Goal: Task Accomplishment & Management: Complete application form

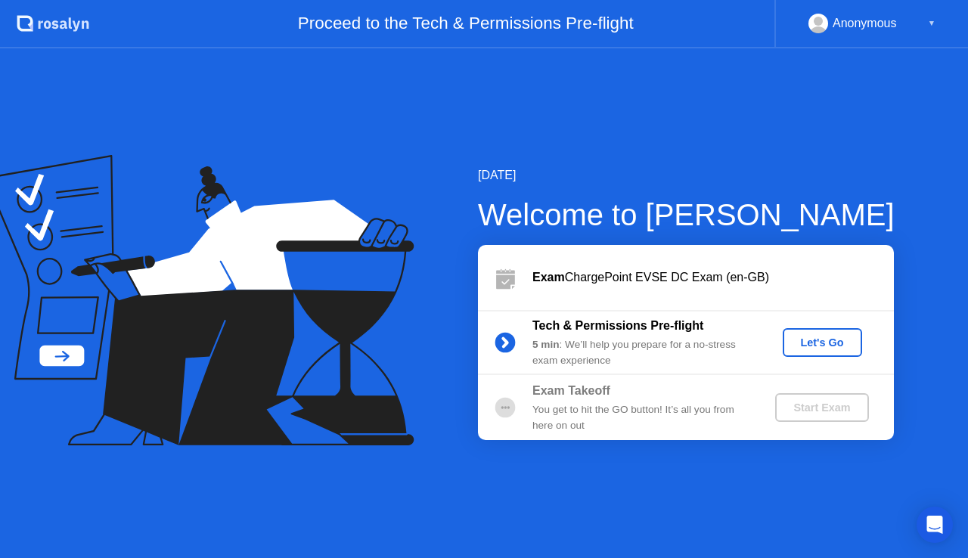
click at [631, 346] on div "5 min : We’ll help you prepare for a no-stress exam experience" at bounding box center [641, 352] width 218 height 31
click at [817, 340] on div "Let's Go" at bounding box center [822, 343] width 67 height 12
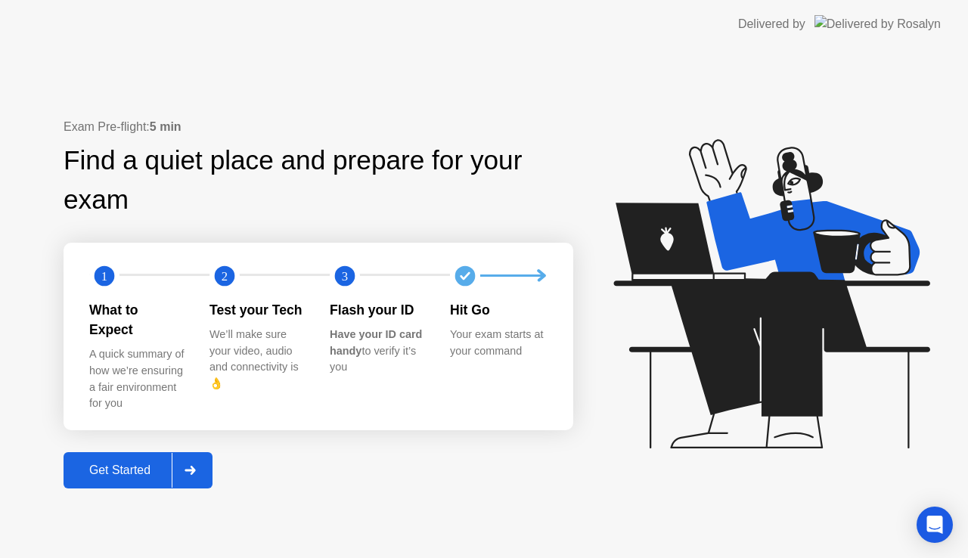
click at [115, 464] on div "Get Started" at bounding box center [120, 471] width 104 height 14
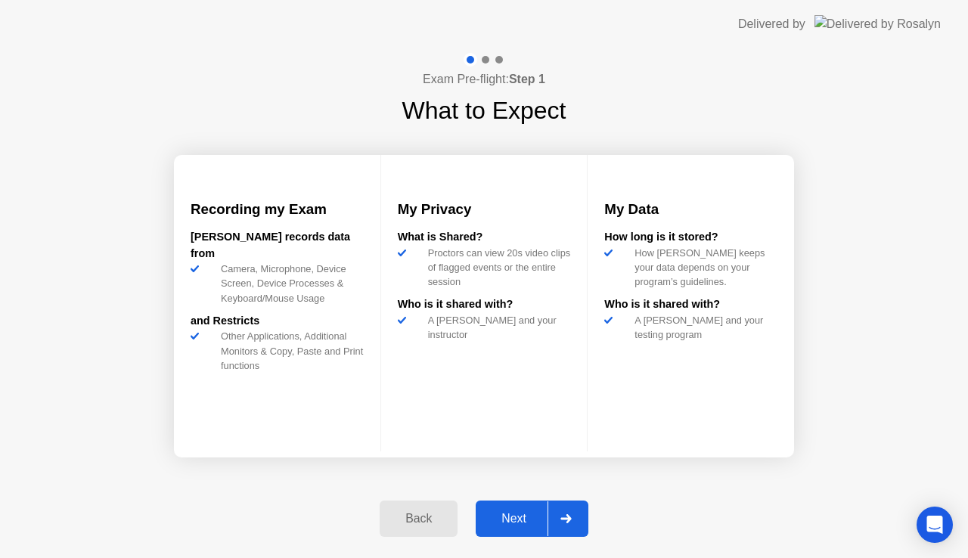
click at [493, 512] on div "Next" at bounding box center [513, 519] width 67 height 14
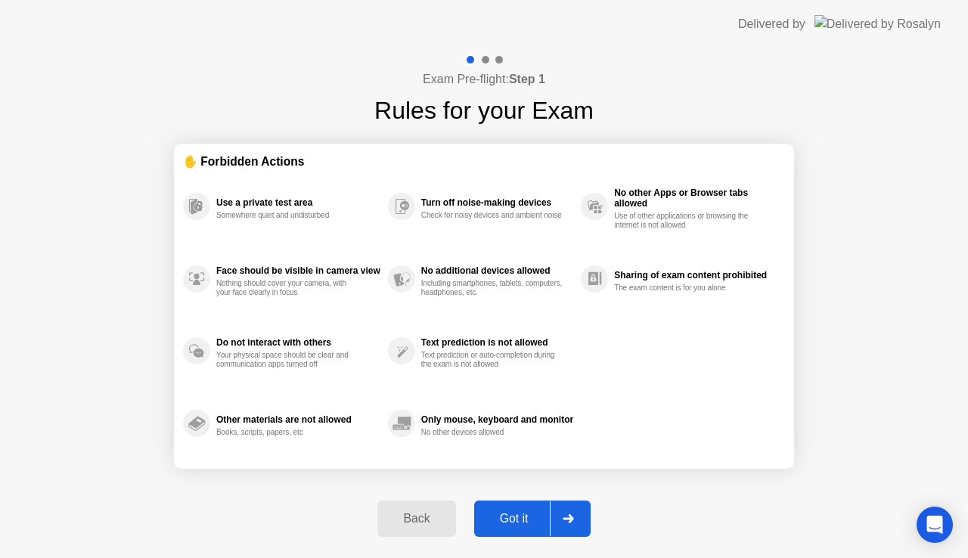
click at [515, 512] on div "Got it" at bounding box center [514, 519] width 71 height 14
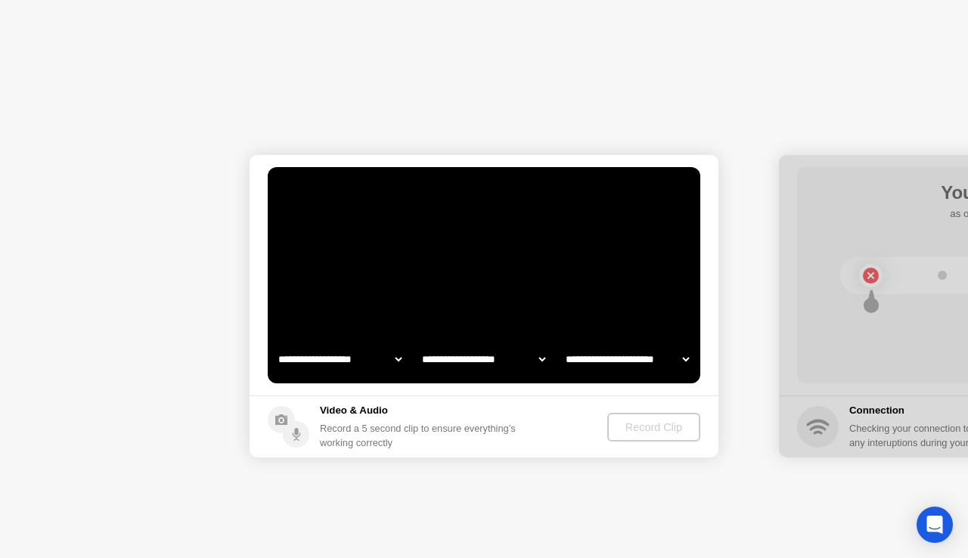
select select "**********"
select select "*******"
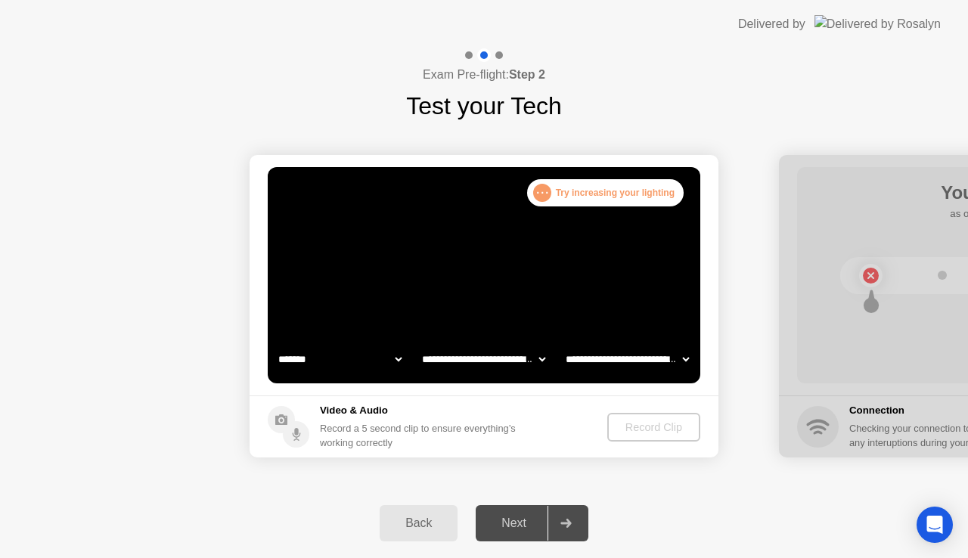
click at [569, 197] on div ". . . Try increasing your lighting" at bounding box center [605, 192] width 157 height 27
click at [526, 523] on div "Next" at bounding box center [513, 524] width 67 height 14
click at [452, 358] on select "**********" at bounding box center [483, 359] width 129 height 30
click at [305, 430] on circle at bounding box center [296, 434] width 26 height 26
click at [393, 361] on select "**********" at bounding box center [339, 359] width 129 height 30
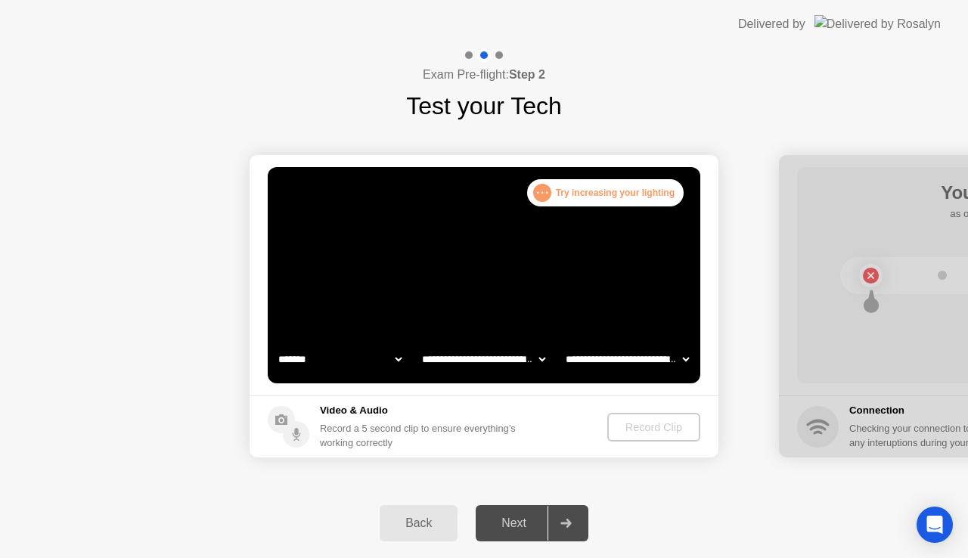
click at [393, 361] on select "**********" at bounding box center [339, 359] width 129 height 30
click at [484, 368] on select "**********" at bounding box center [483, 359] width 129 height 30
click at [419, 344] on select "**********" at bounding box center [483, 359] width 129 height 30
click at [657, 363] on select "**********" at bounding box center [627, 359] width 129 height 30
click at [563, 344] on select "**********" at bounding box center [627, 359] width 129 height 30
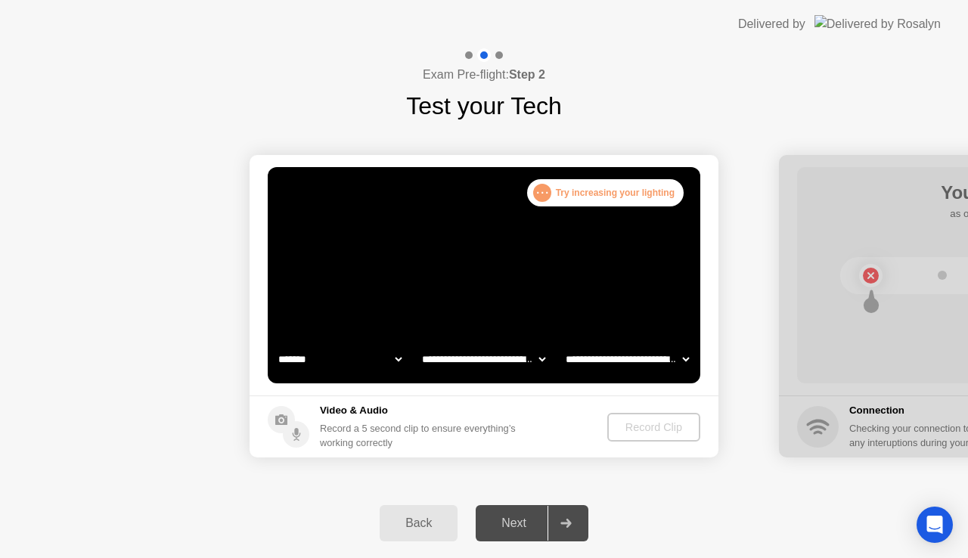
click at [513, 357] on select "**********" at bounding box center [483, 359] width 129 height 30
select select "*******"
click at [419, 344] on select "**********" at bounding box center [483, 359] width 129 height 30
click at [514, 436] on div "Record a 5 second clip to ensure everything’s working correctly" at bounding box center [421, 435] width 202 height 29
click at [543, 185] on div ". . ." at bounding box center [542, 193] width 18 height 18
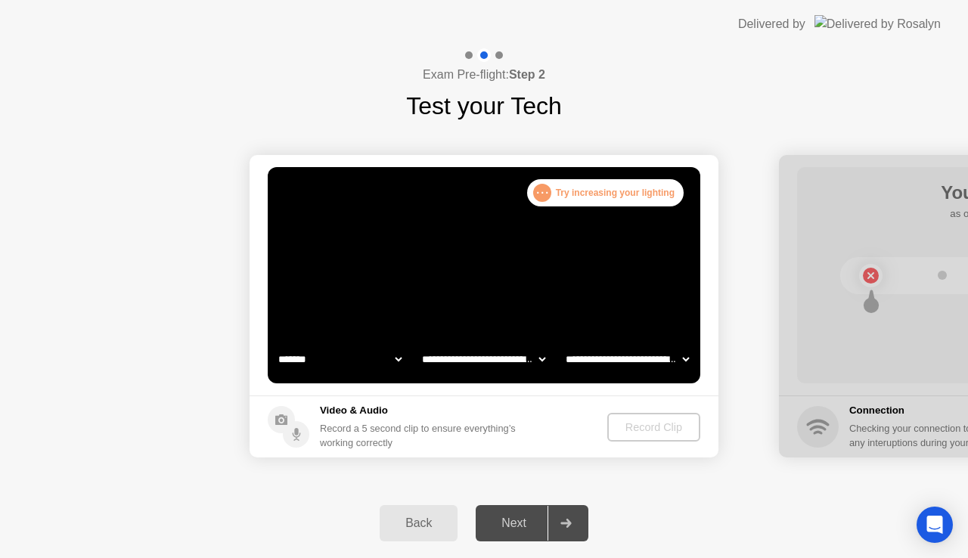
click at [544, 186] on div ". . ." at bounding box center [542, 193] width 18 height 18
click at [532, 525] on div "Next" at bounding box center [513, 524] width 67 height 14
click at [414, 524] on div "Back" at bounding box center [418, 524] width 69 height 14
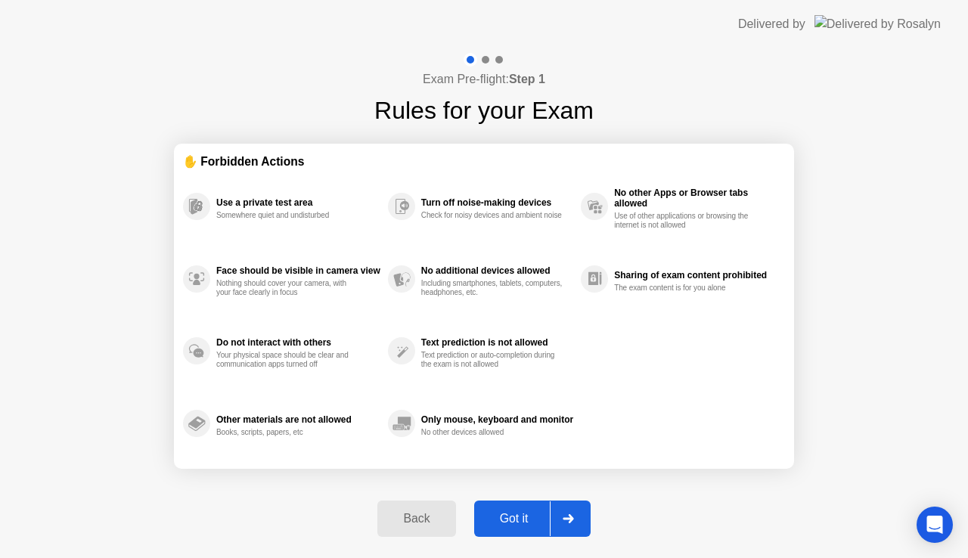
click at [514, 520] on div "Got it" at bounding box center [514, 519] width 71 height 14
select select "**********"
select select "*******"
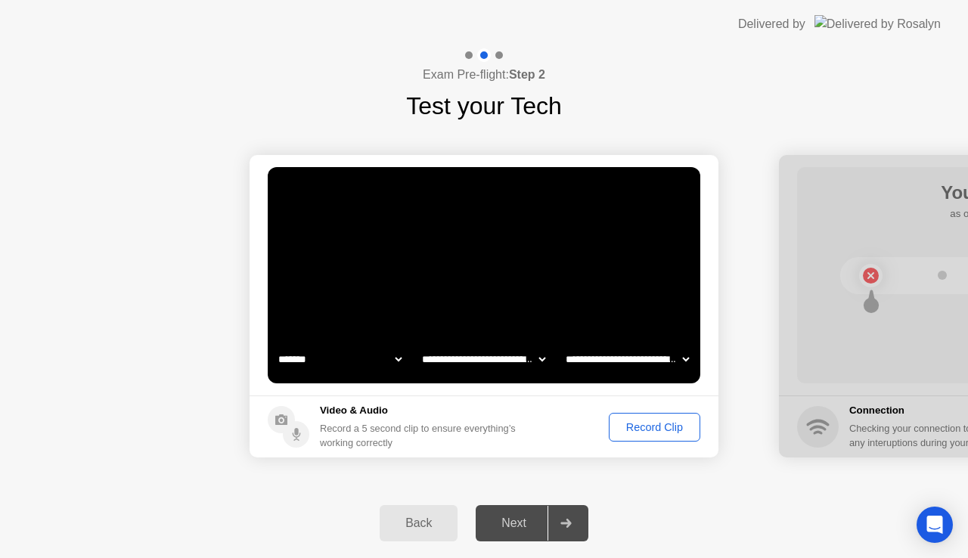
click at [659, 427] on div "Record Clip" at bounding box center [654, 427] width 81 height 12
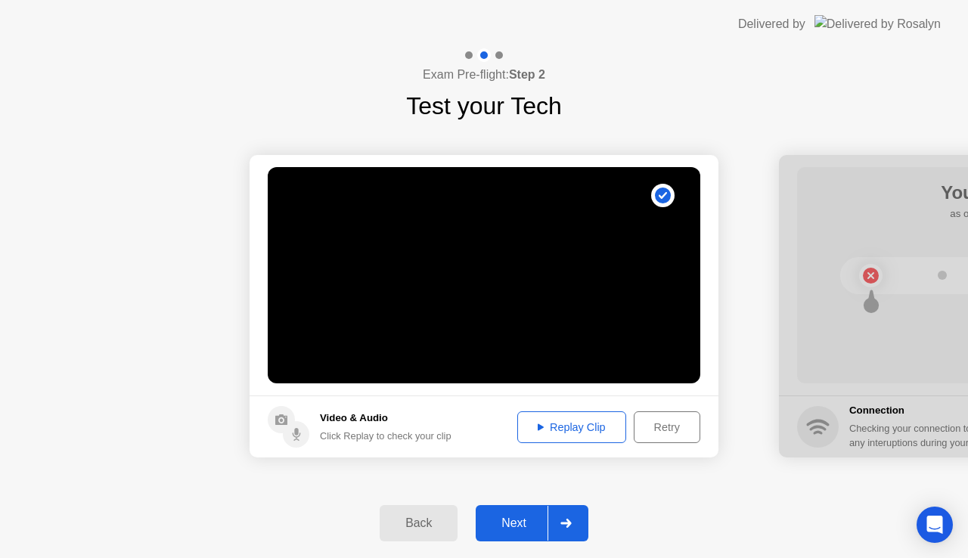
click at [541, 523] on div "Next" at bounding box center [513, 524] width 67 height 14
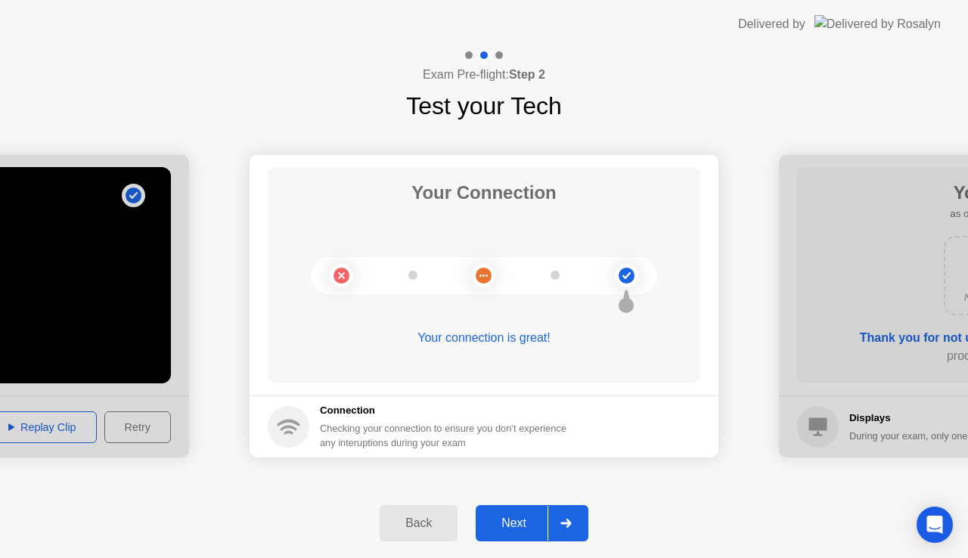
click at [526, 521] on div "Next" at bounding box center [513, 524] width 67 height 14
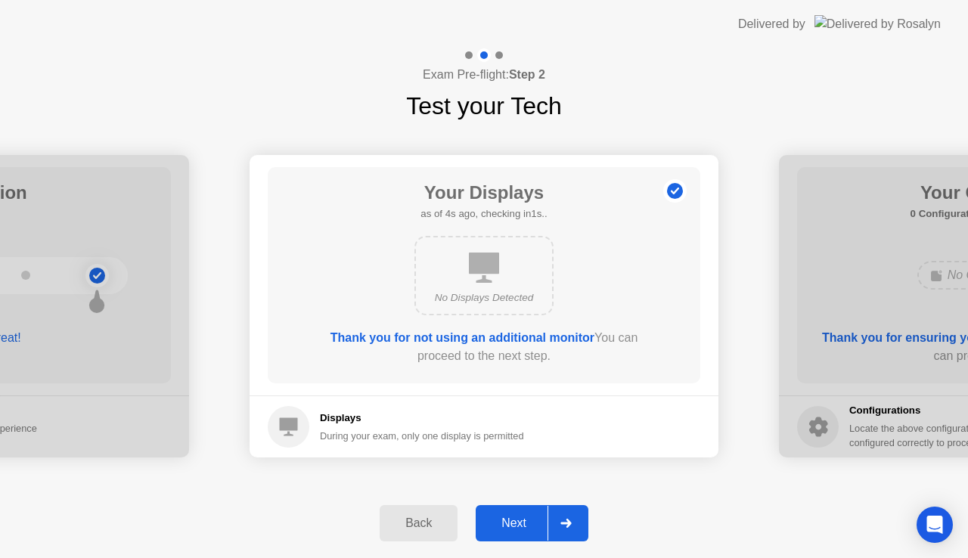
click at [532, 519] on div "Next" at bounding box center [513, 524] width 67 height 14
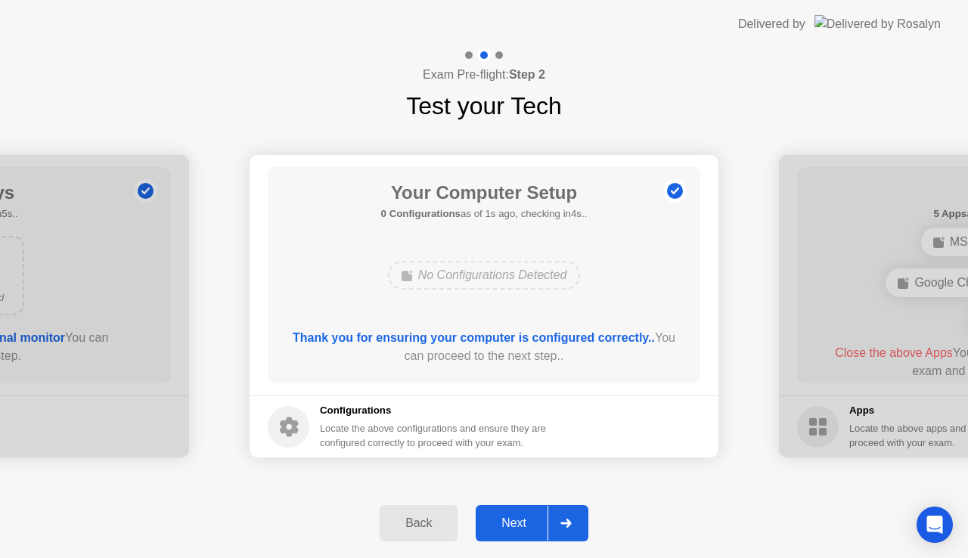
click at [536, 524] on div "Next" at bounding box center [513, 524] width 67 height 14
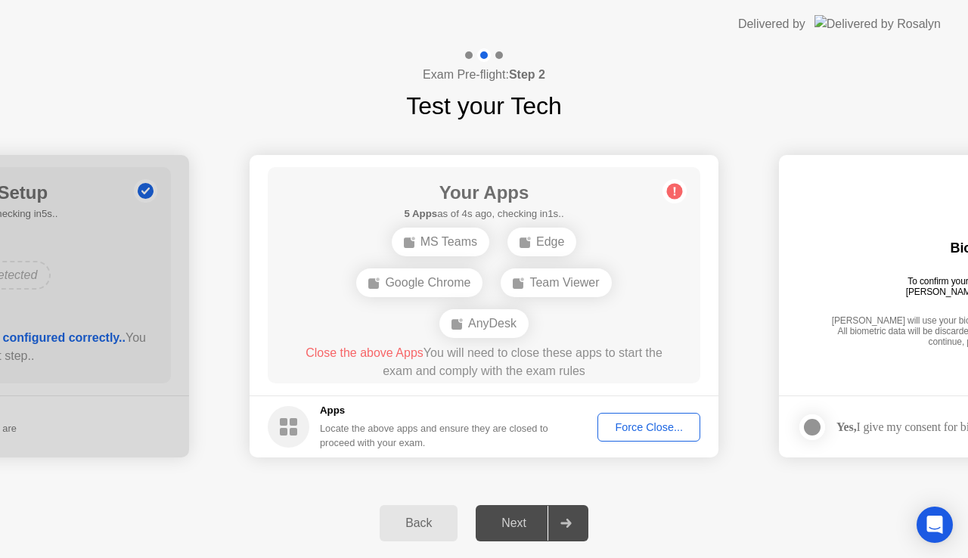
click at [643, 430] on div "Force Close..." at bounding box center [649, 427] width 92 height 12
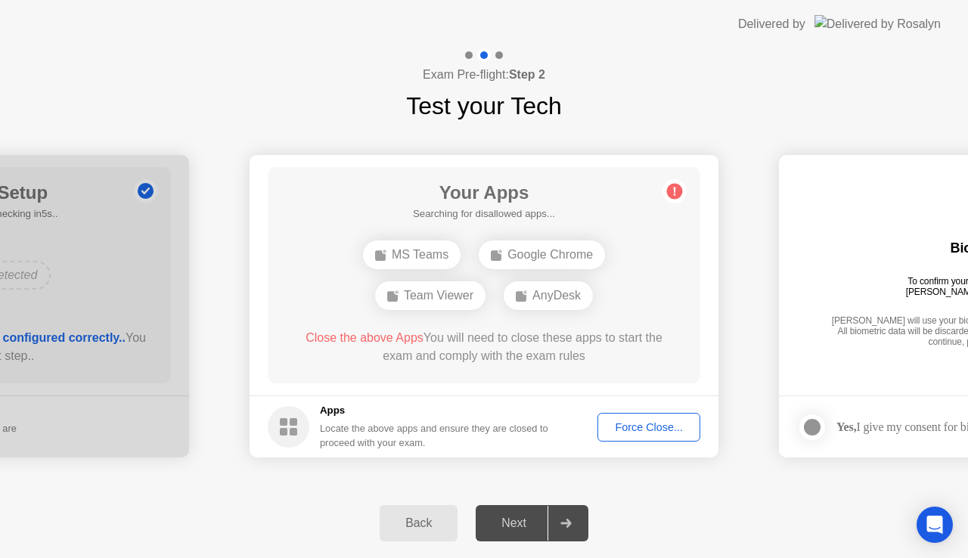
click at [519, 530] on div "Next" at bounding box center [513, 524] width 67 height 14
click at [422, 528] on div "Back" at bounding box center [418, 524] width 69 height 14
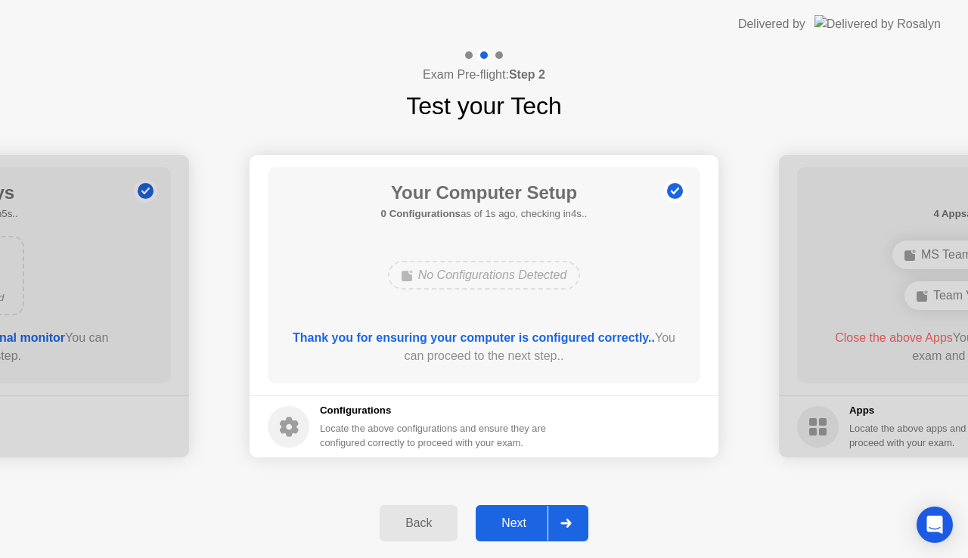
click at [507, 517] on div "Next" at bounding box center [513, 524] width 67 height 14
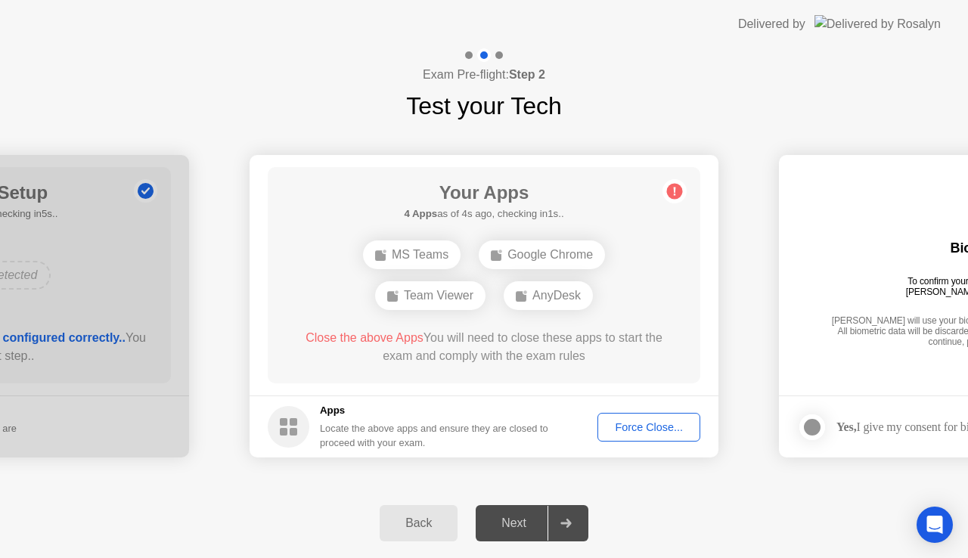
click at [676, 192] on circle at bounding box center [675, 192] width 16 height 16
click at [631, 423] on div "Force Close..." at bounding box center [649, 427] width 92 height 12
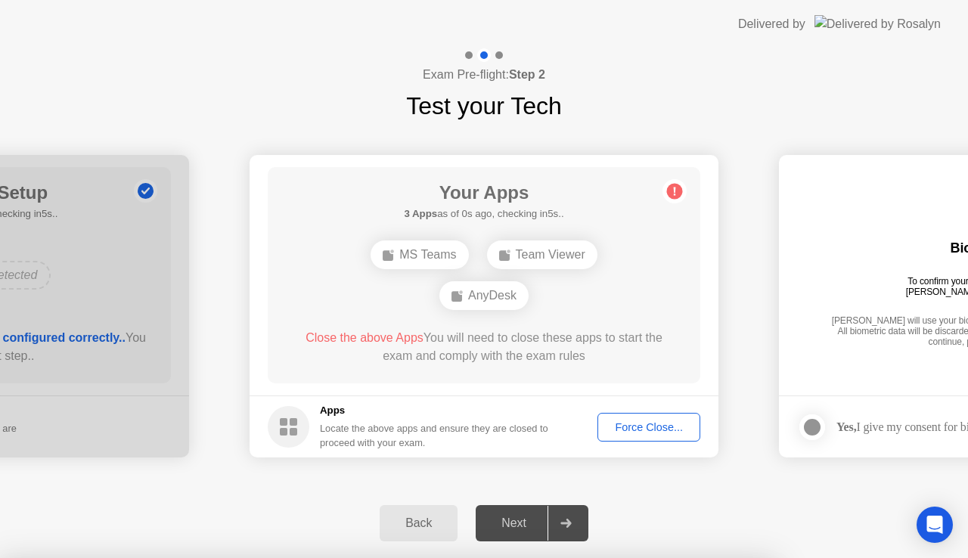
click at [646, 438] on button "Force Close..." at bounding box center [648, 427] width 103 height 29
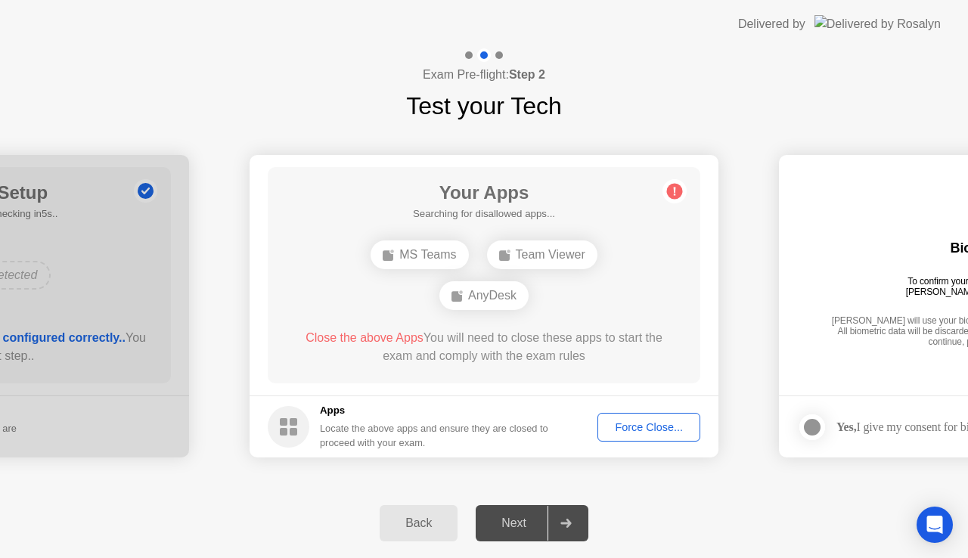
click at [483, 301] on div "AnyDesk" at bounding box center [483, 295] width 89 height 29
click at [646, 429] on div "Force Close..." at bounding box center [649, 427] width 92 height 12
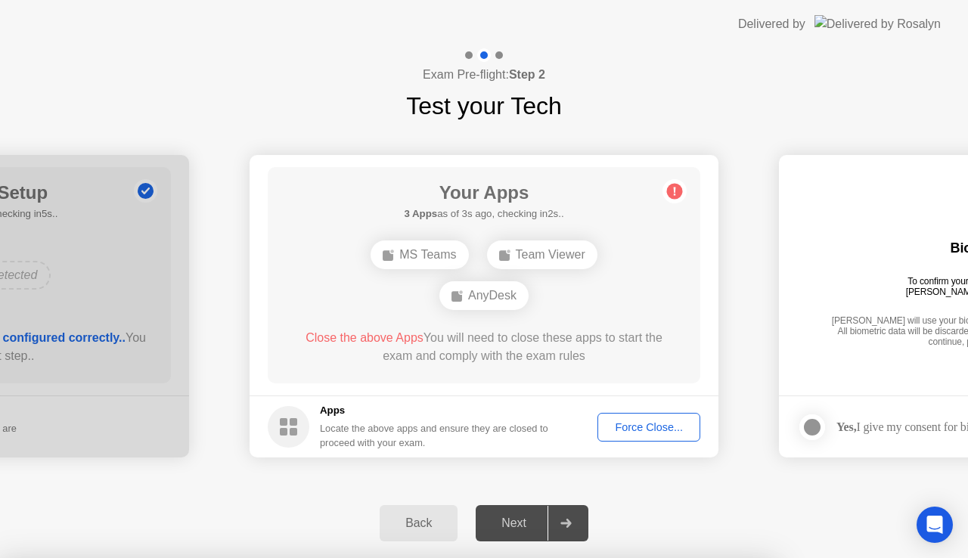
click at [403, 517] on div "Back" at bounding box center [418, 524] width 69 height 14
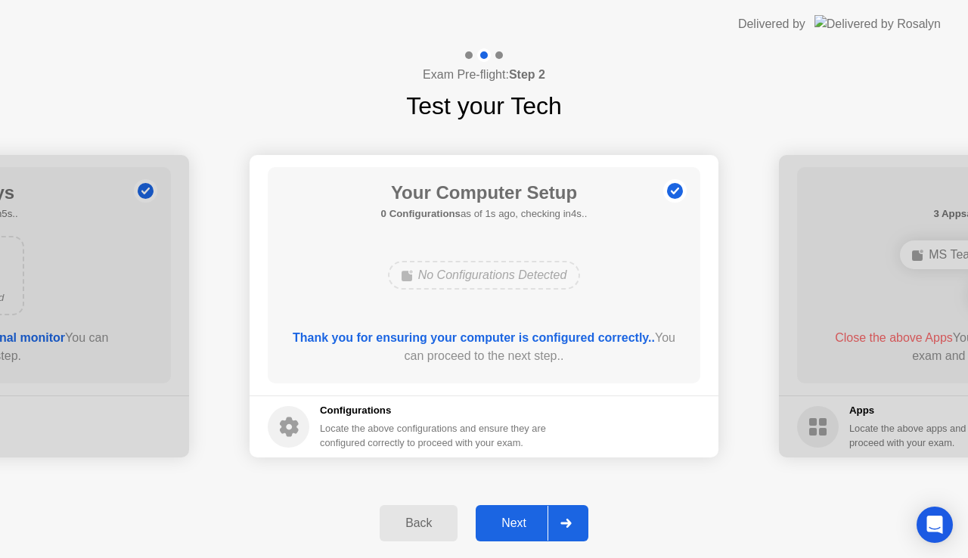
click at [532, 525] on div "Next" at bounding box center [513, 524] width 67 height 14
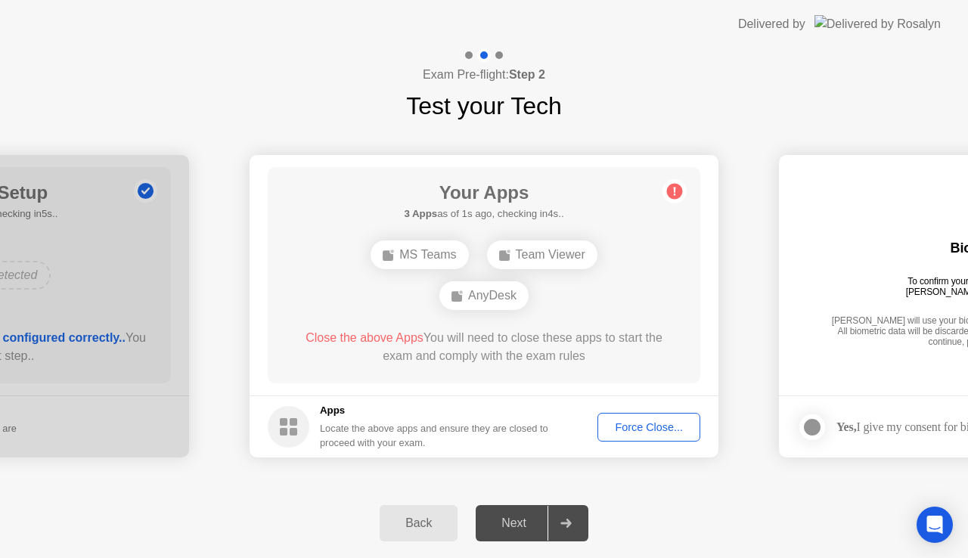
click at [647, 431] on div "Force Close..." at bounding box center [649, 427] width 92 height 12
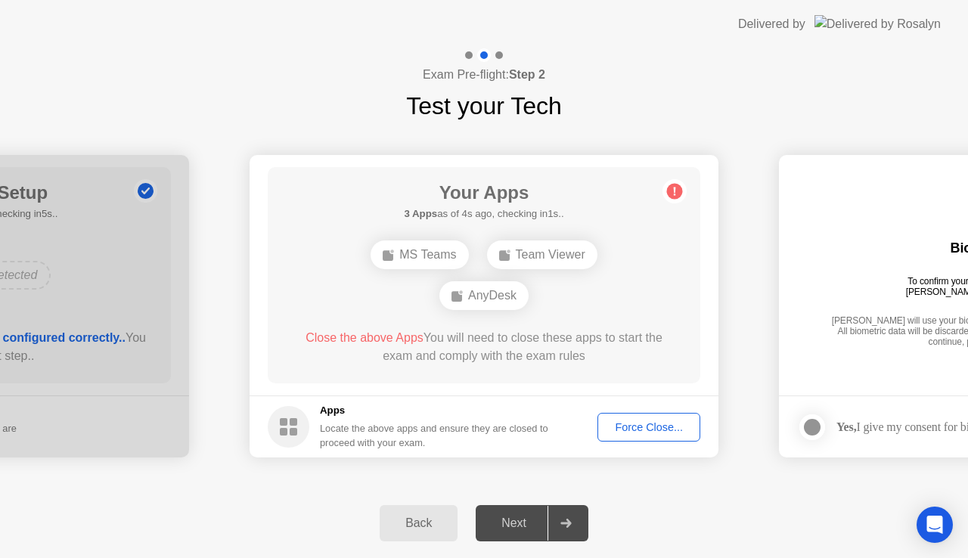
click at [420, 517] on div "Back" at bounding box center [418, 524] width 69 height 14
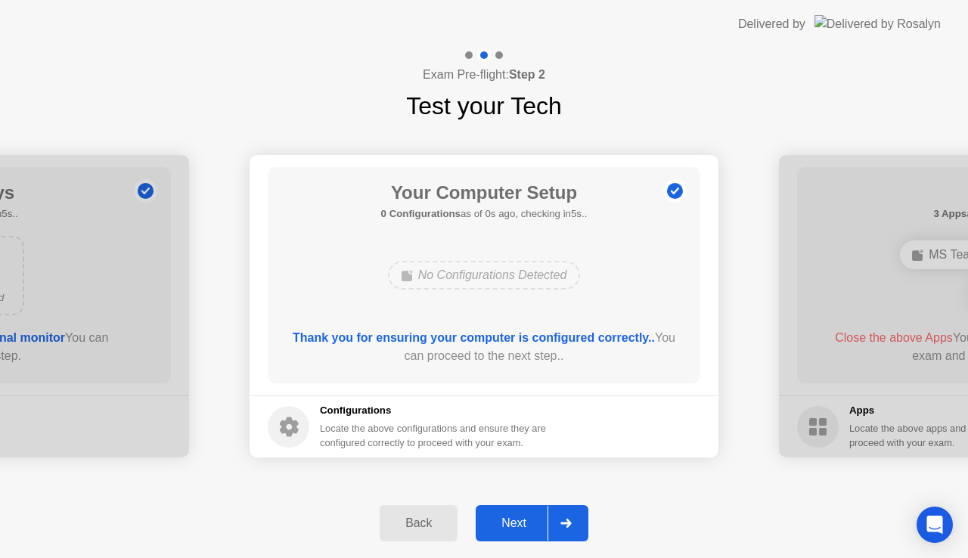
click at [410, 517] on div "Back" at bounding box center [418, 524] width 69 height 14
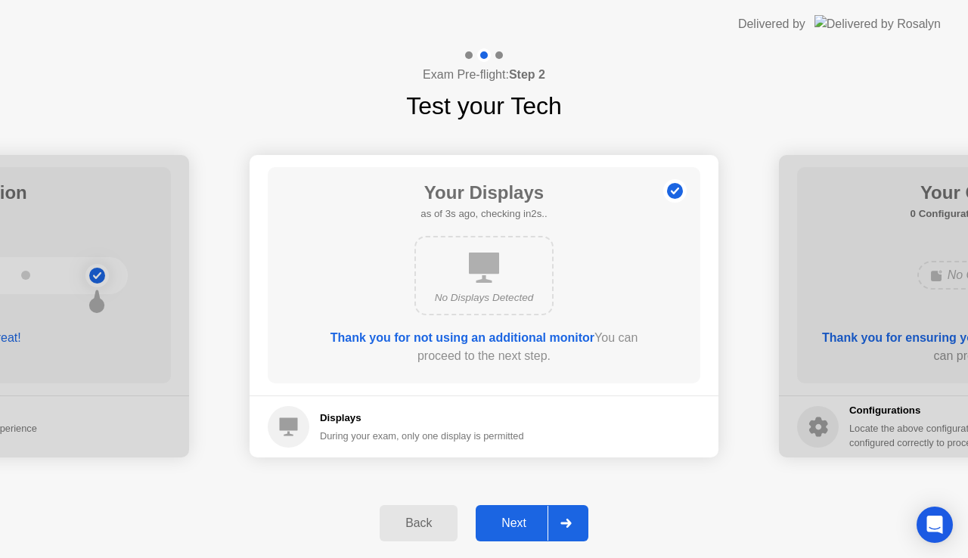
click at [575, 525] on div at bounding box center [566, 523] width 36 height 35
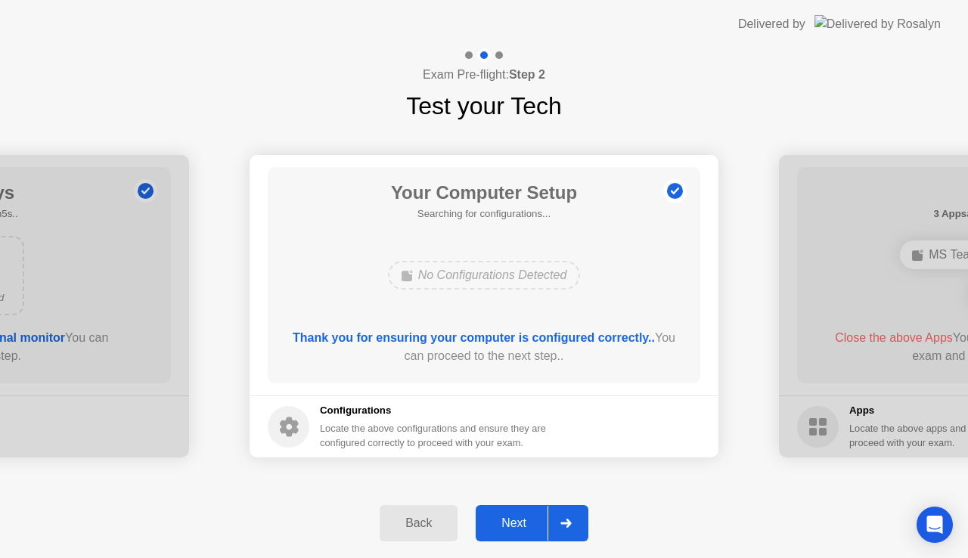
click at [575, 525] on div at bounding box center [566, 523] width 36 height 35
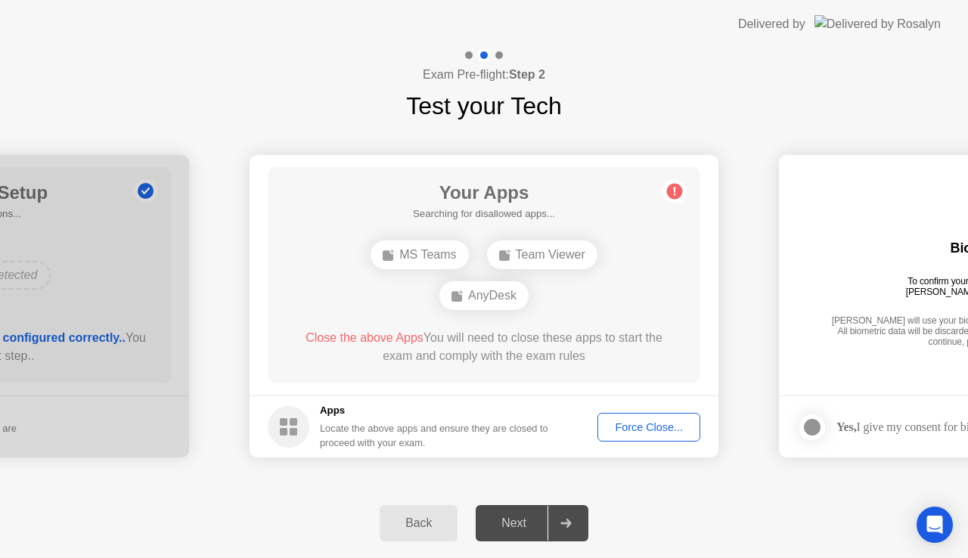
click at [575, 525] on div at bounding box center [566, 523] width 36 height 35
click at [572, 525] on icon at bounding box center [565, 523] width 11 height 9
click at [557, 522] on div at bounding box center [566, 523] width 36 height 35
click at [557, 520] on div at bounding box center [566, 523] width 36 height 35
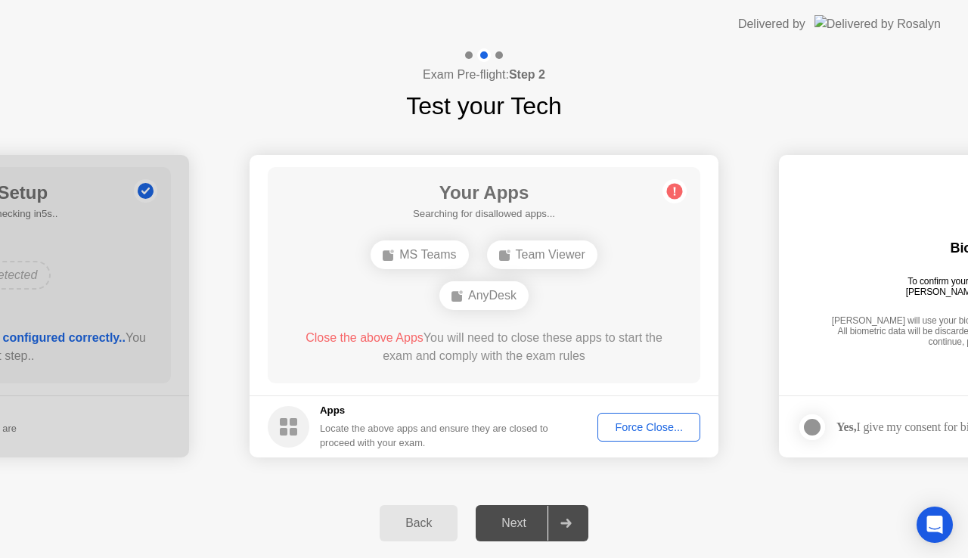
click at [557, 519] on div at bounding box center [566, 523] width 36 height 35
drag, startPoint x: 779, startPoint y: 293, endPoint x: 384, endPoint y: 263, distance: 395.9
click at [675, 188] on icon at bounding box center [675, 192] width 2 height 8
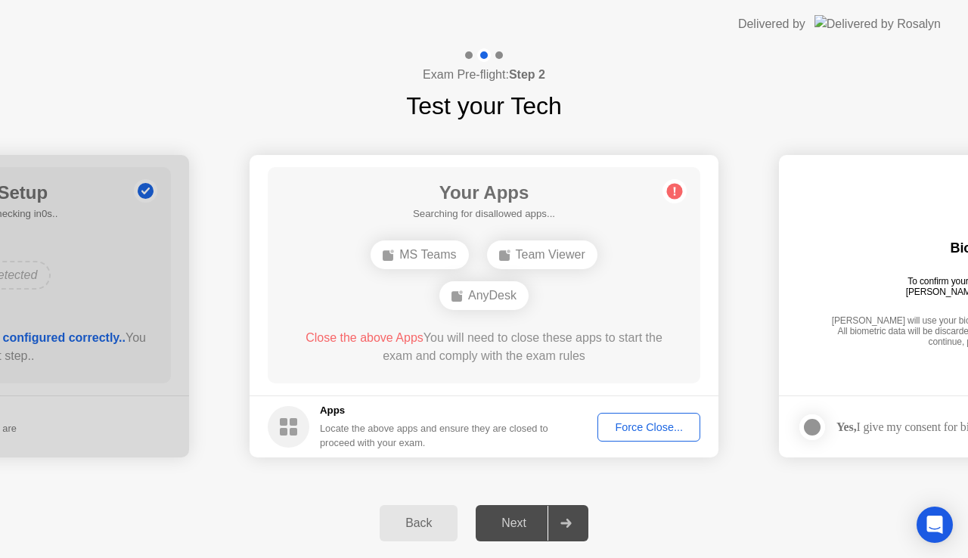
click at [674, 189] on icon at bounding box center [675, 192] width 2 height 8
click at [416, 213] on b "3 Apps" at bounding box center [420, 213] width 33 height 11
click at [654, 73] on div "Exam Pre-flight: Step 2 Test your Tech" at bounding box center [484, 86] width 968 height 76
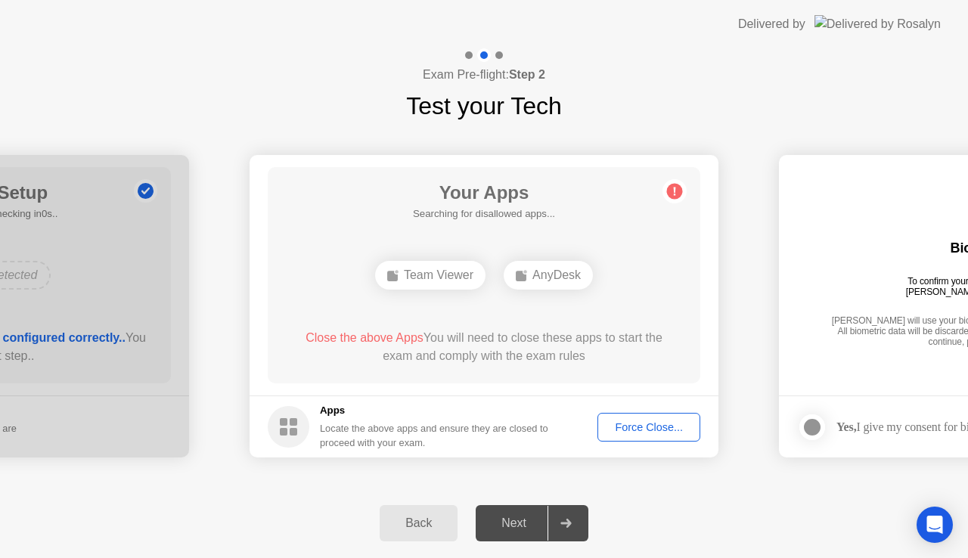
click at [665, 430] on div "Force Close..." at bounding box center [649, 427] width 92 height 12
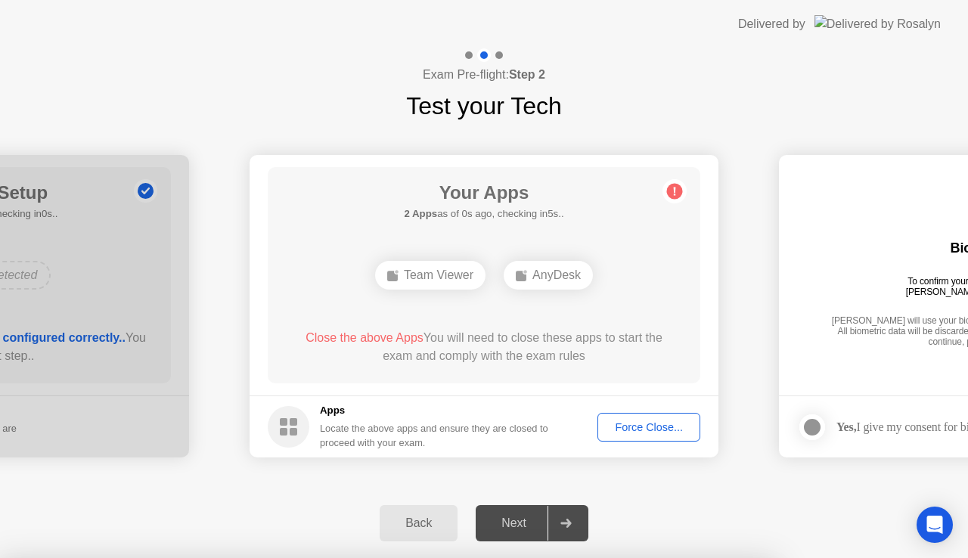
click at [422, 521] on div "Back" at bounding box center [418, 524] width 69 height 14
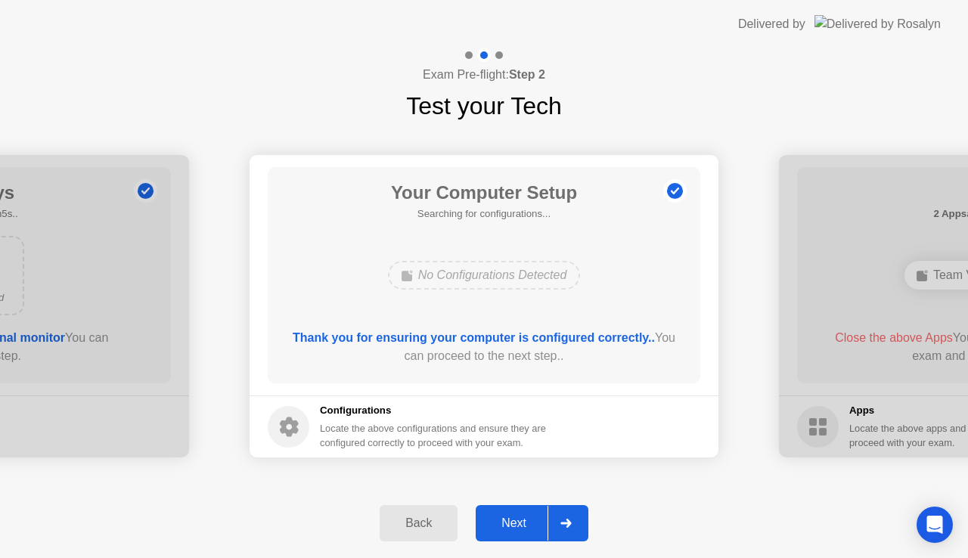
click at [422, 521] on div "Back" at bounding box center [418, 524] width 69 height 14
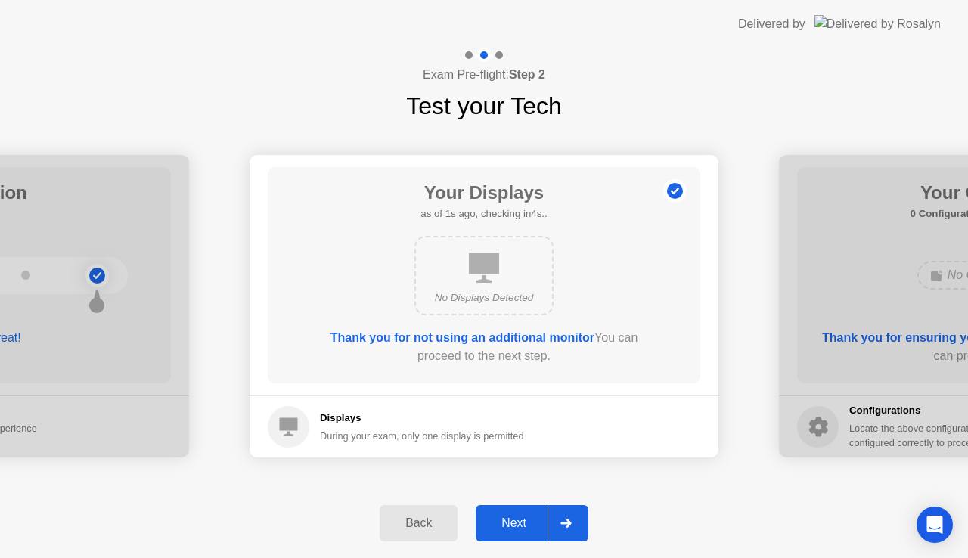
click at [524, 517] on div "Next" at bounding box center [513, 524] width 67 height 14
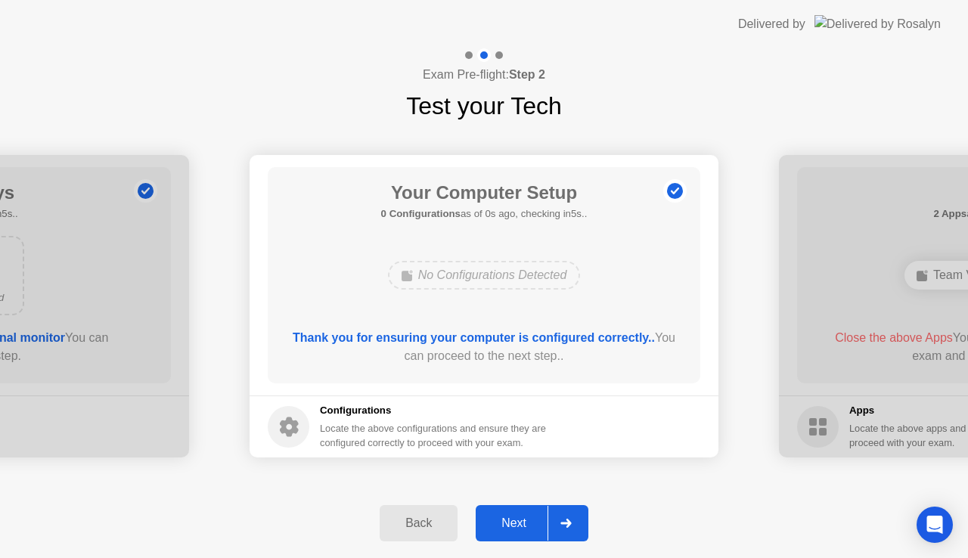
click at [524, 517] on div "Next" at bounding box center [513, 524] width 67 height 14
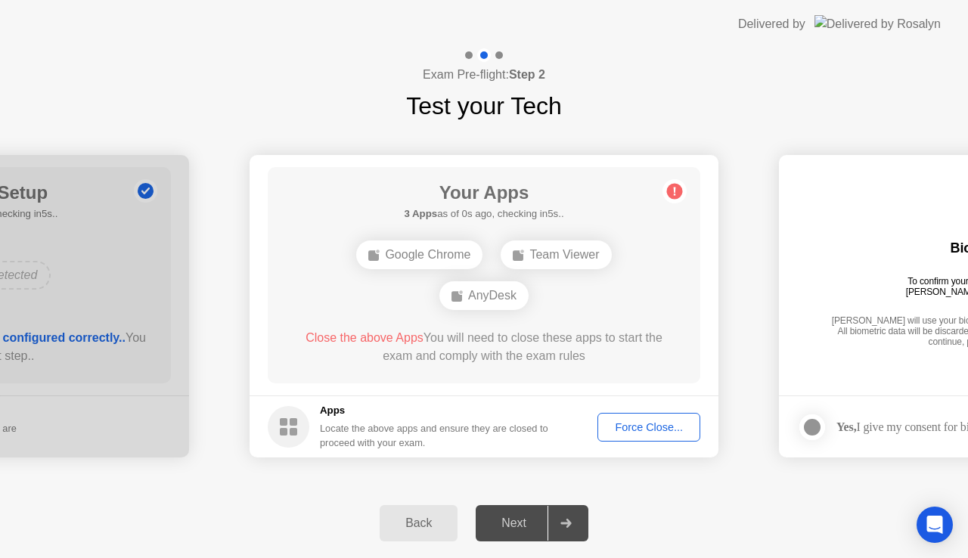
click at [524, 517] on div "Next" at bounding box center [513, 524] width 67 height 14
click at [650, 421] on div "Force Close..." at bounding box center [649, 427] width 92 height 12
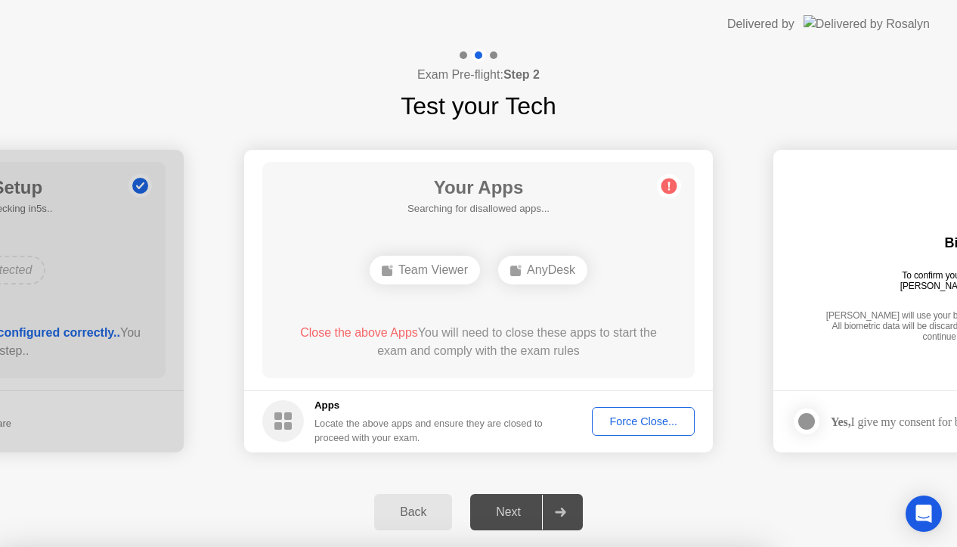
click at [796, 547] on div at bounding box center [478, 547] width 957 height 0
click at [570, 547] on div at bounding box center [478, 547] width 957 height 0
click at [636, 425] on div "Force Close..." at bounding box center [643, 421] width 92 height 12
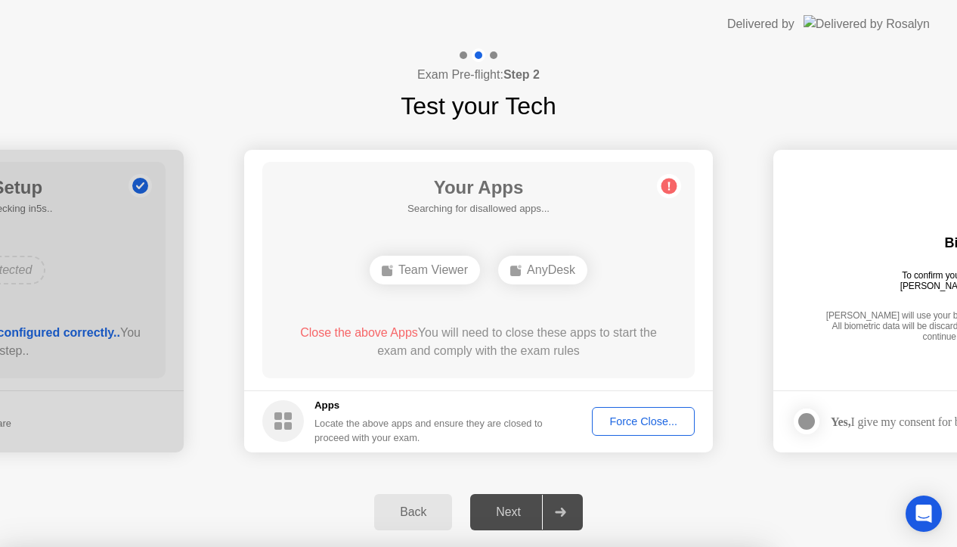
click at [797, 547] on div at bounding box center [478, 547] width 957 height 0
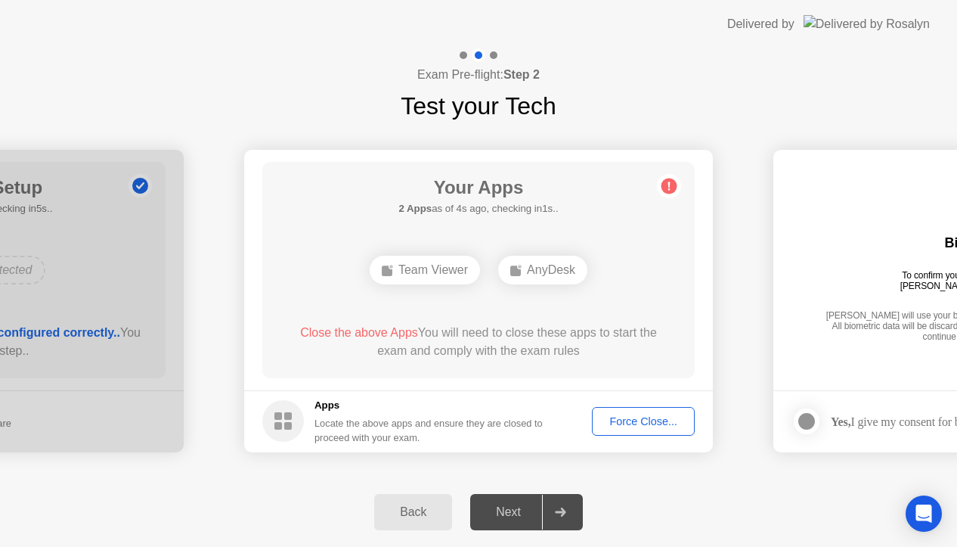
click at [416, 516] on div "Back" at bounding box center [413, 512] width 69 height 14
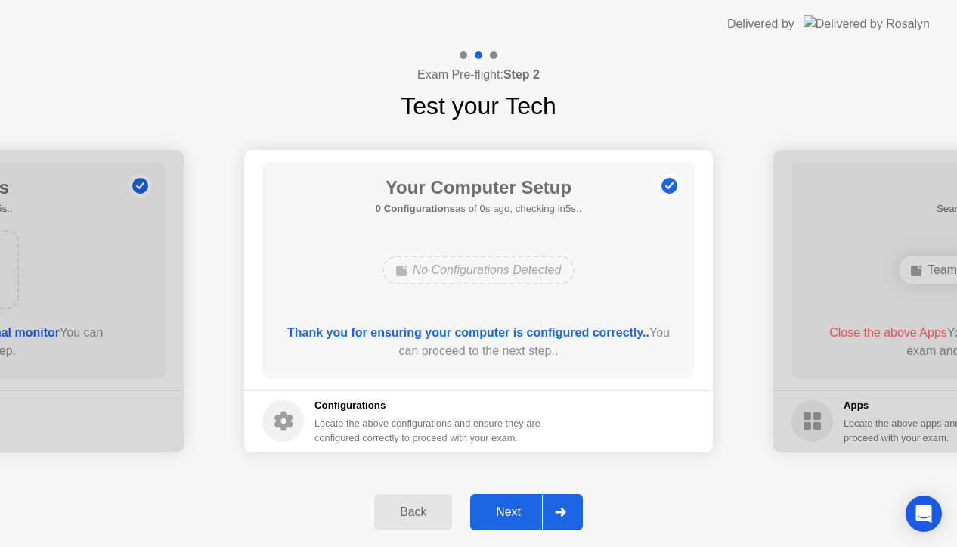
click at [416, 516] on div "Back" at bounding box center [413, 512] width 69 height 14
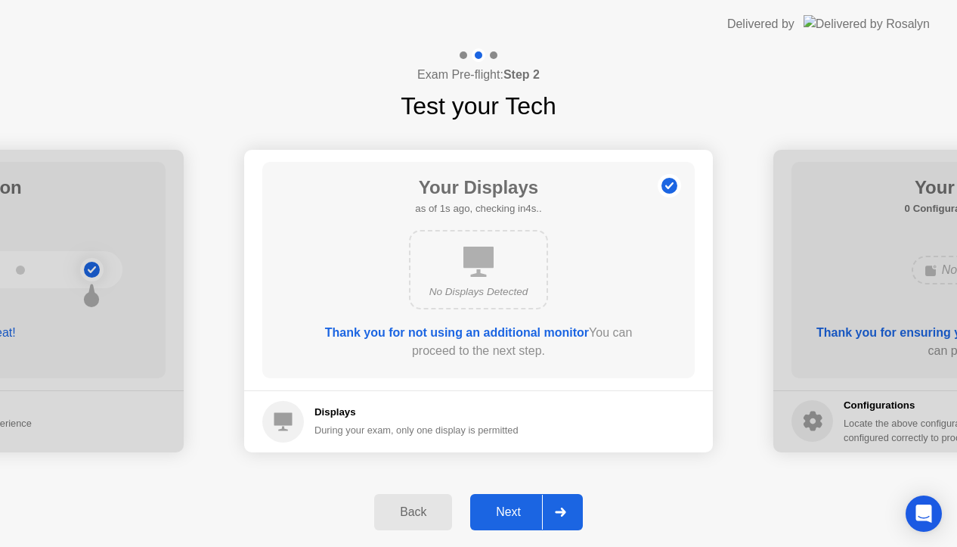
click at [514, 510] on div "Next" at bounding box center [508, 512] width 67 height 14
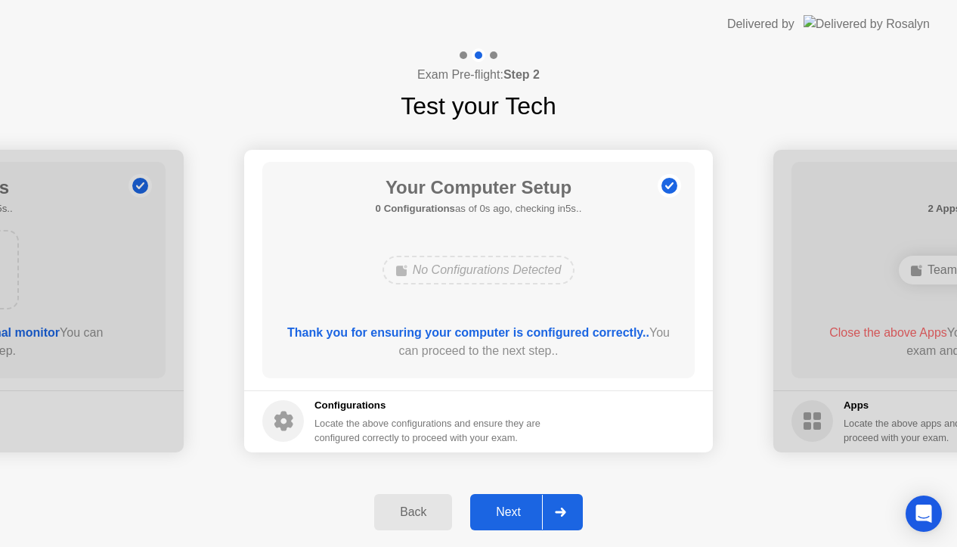
click at [515, 510] on div "Next" at bounding box center [508, 512] width 67 height 14
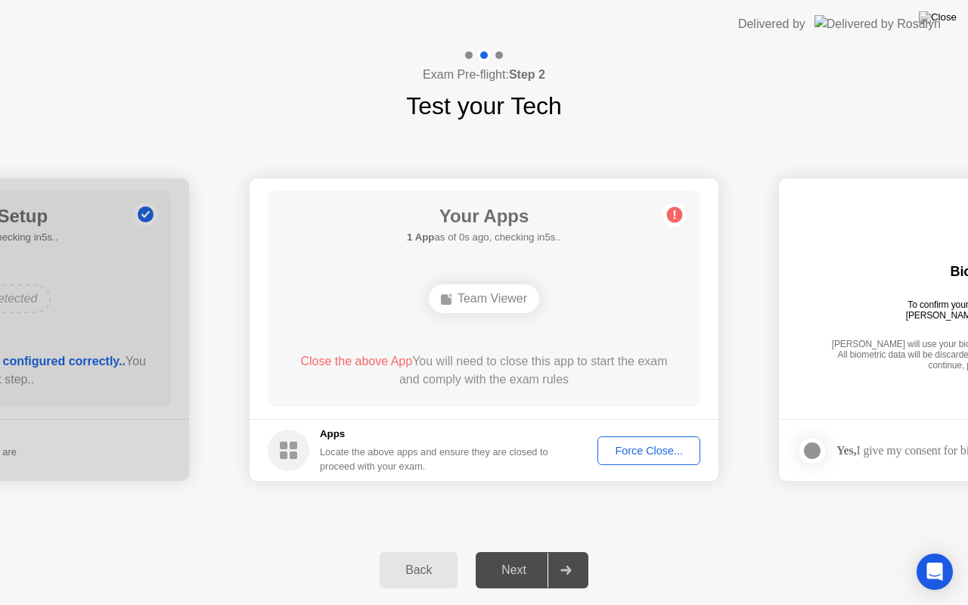
click at [528, 557] on div "Next" at bounding box center [513, 570] width 67 height 14
click at [583, 327] on div "Your Apps Searching for disallowed apps... Team Viewer Close the above App You …" at bounding box center [484, 299] width 433 height 216
click at [634, 445] on div "Force Close..." at bounding box center [649, 451] width 92 height 12
click at [265, 557] on div at bounding box center [484, 605] width 968 height 0
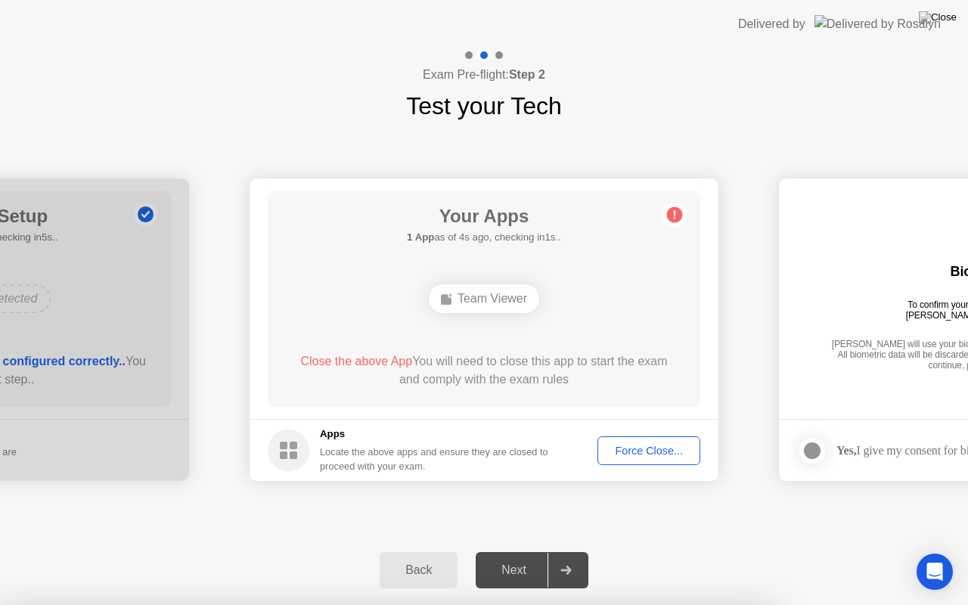
click at [263, 557] on div at bounding box center [484, 605] width 968 height 0
click at [259, 552] on div "Back Next" at bounding box center [484, 570] width 968 height 70
click at [818, 107] on div "Exam Pre-flight: Step 2 Test your Tech" at bounding box center [484, 86] width 968 height 76
click at [777, 526] on div "**********" at bounding box center [484, 329] width 968 height 411
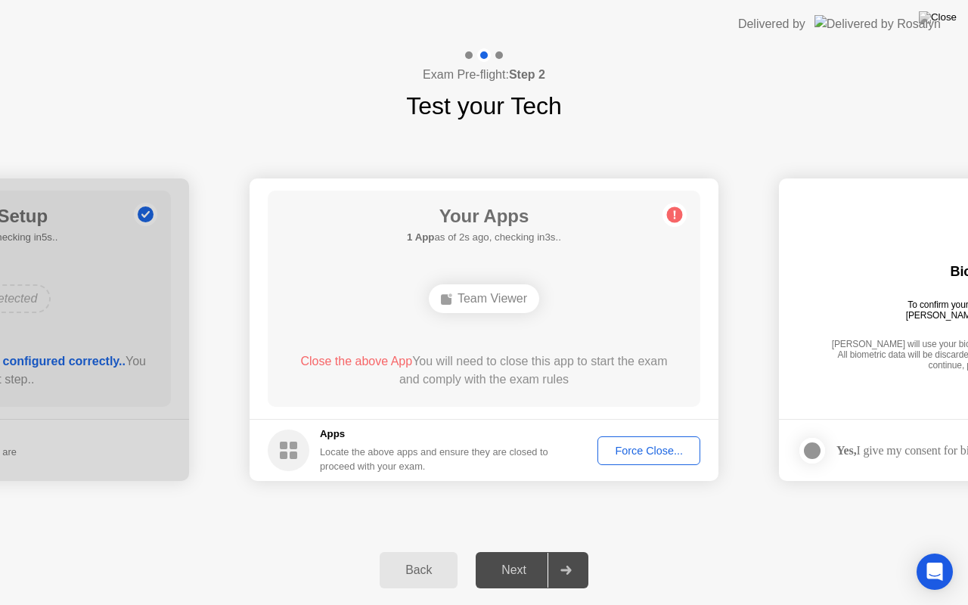
click at [345, 113] on div "Exam Pre-flight: Step 2 Test your Tech" at bounding box center [484, 86] width 968 height 76
click at [361, 135] on div "**********" at bounding box center [484, 329] width 968 height 411
click at [628, 302] on div "Team Viewer" at bounding box center [484, 298] width 346 height 41
click at [411, 557] on div "Back" at bounding box center [418, 570] width 69 height 14
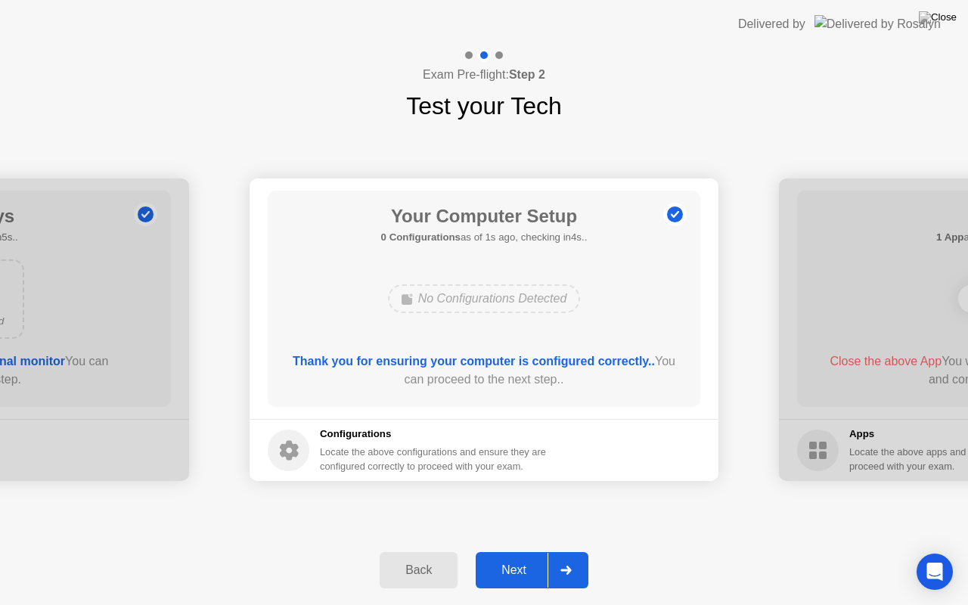
click at [776, 48] on div "Exam Pre-flight: Step 2 Test your Tech" at bounding box center [484, 86] width 968 height 76
click at [419, 557] on div "Back" at bounding box center [418, 570] width 69 height 14
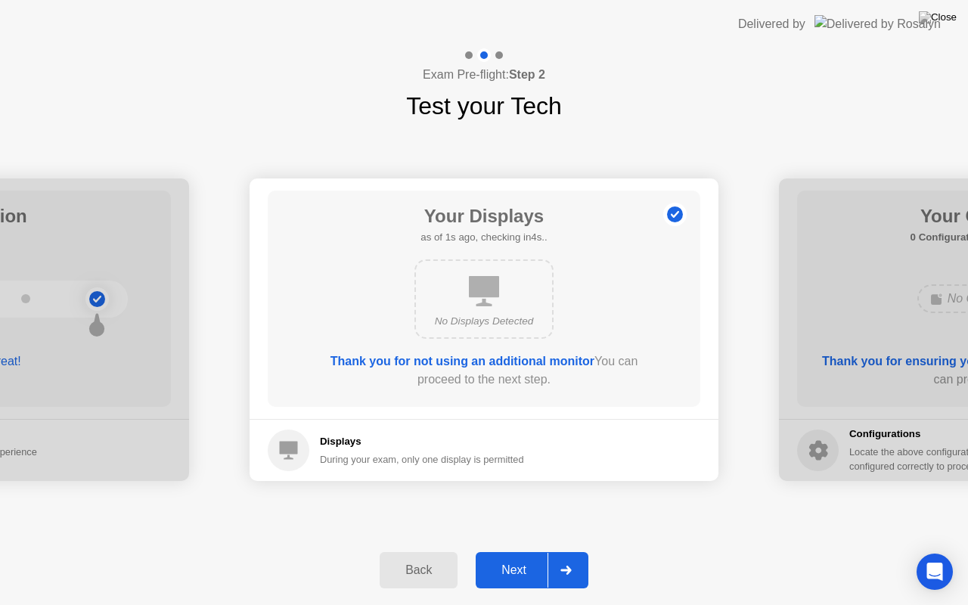
click at [416, 557] on div "Back" at bounding box center [418, 570] width 69 height 14
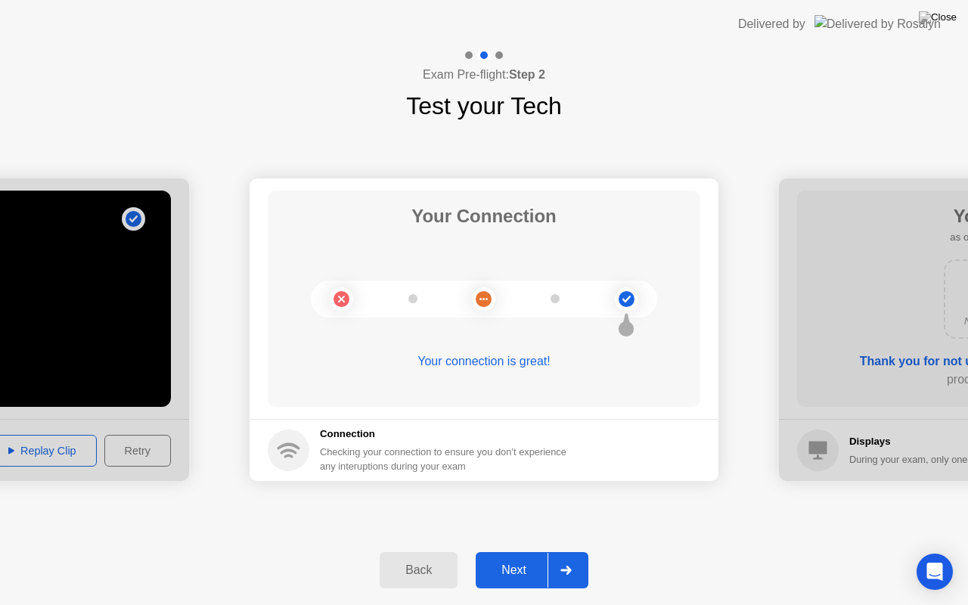
click at [417, 557] on div "Back" at bounding box center [418, 570] width 69 height 14
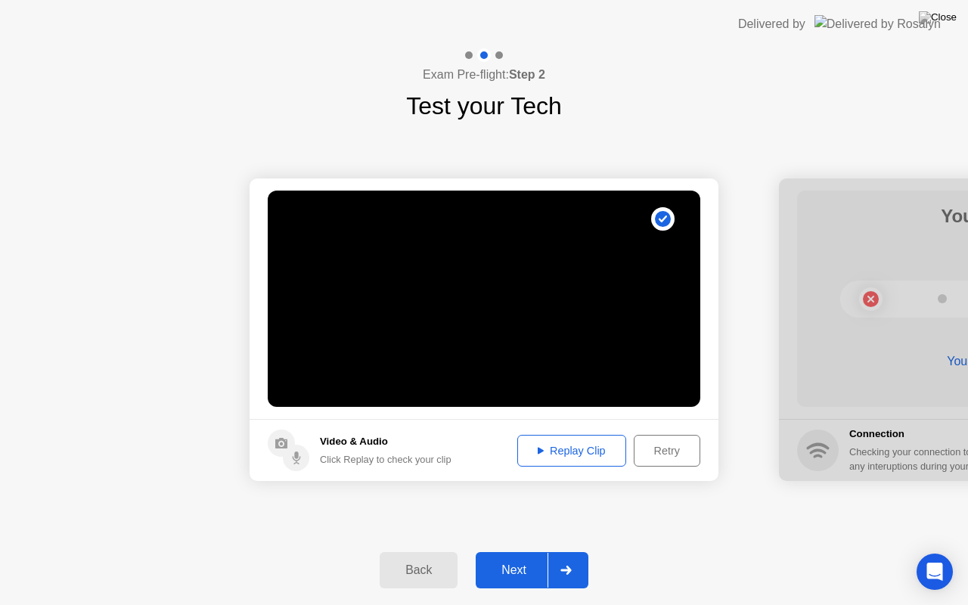
click at [416, 557] on div "Back" at bounding box center [418, 570] width 69 height 14
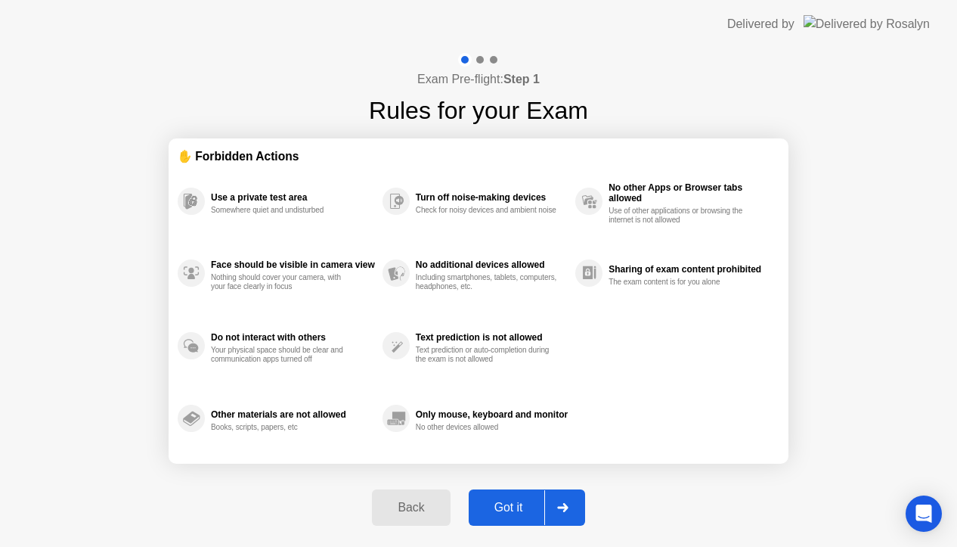
click at [505, 507] on div "Got it" at bounding box center [508, 508] width 71 height 14
select select "**********"
select select "*******"
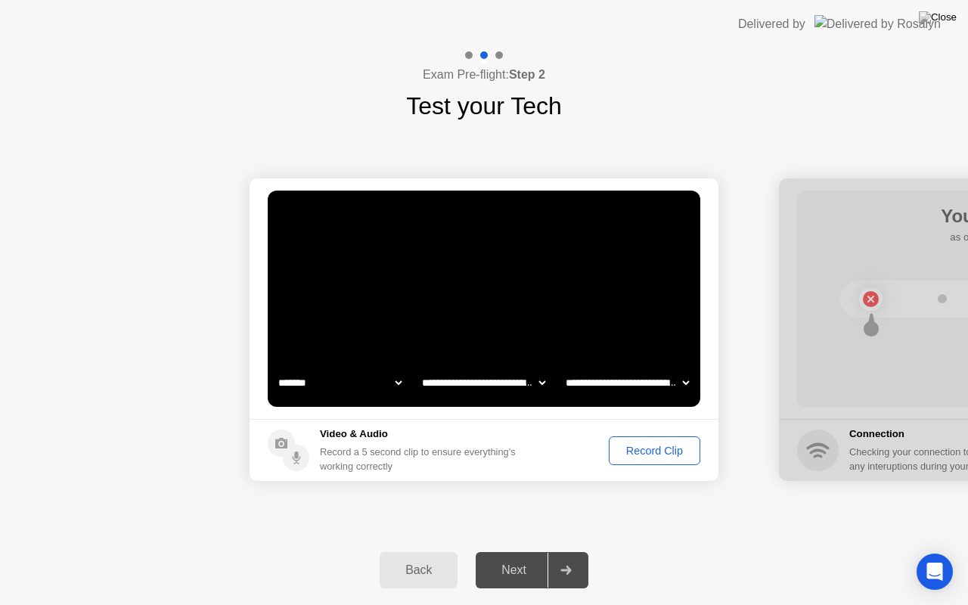
click at [665, 452] on div "Record Clip" at bounding box center [654, 451] width 81 height 12
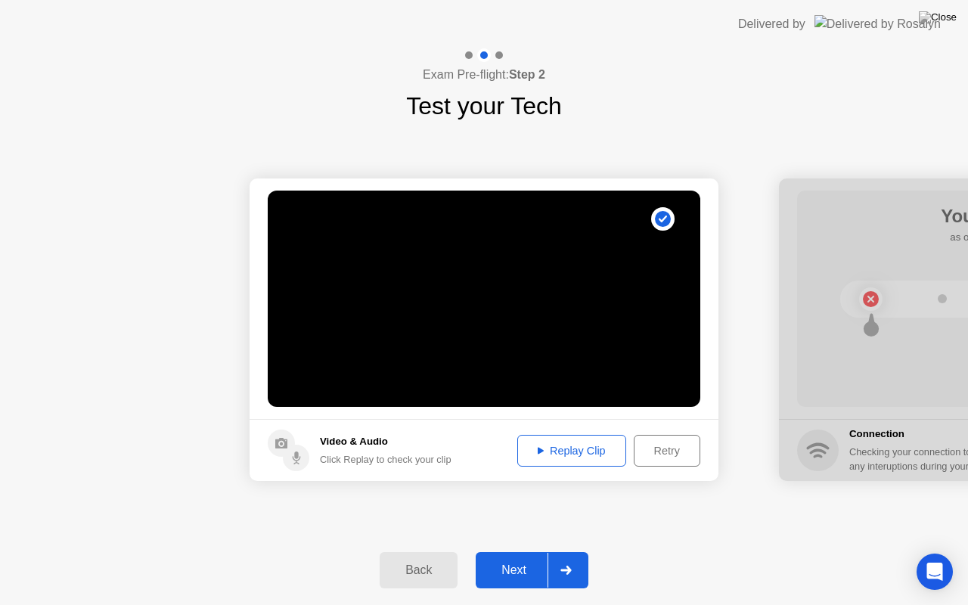
click at [519, 557] on div "Next" at bounding box center [513, 570] width 67 height 14
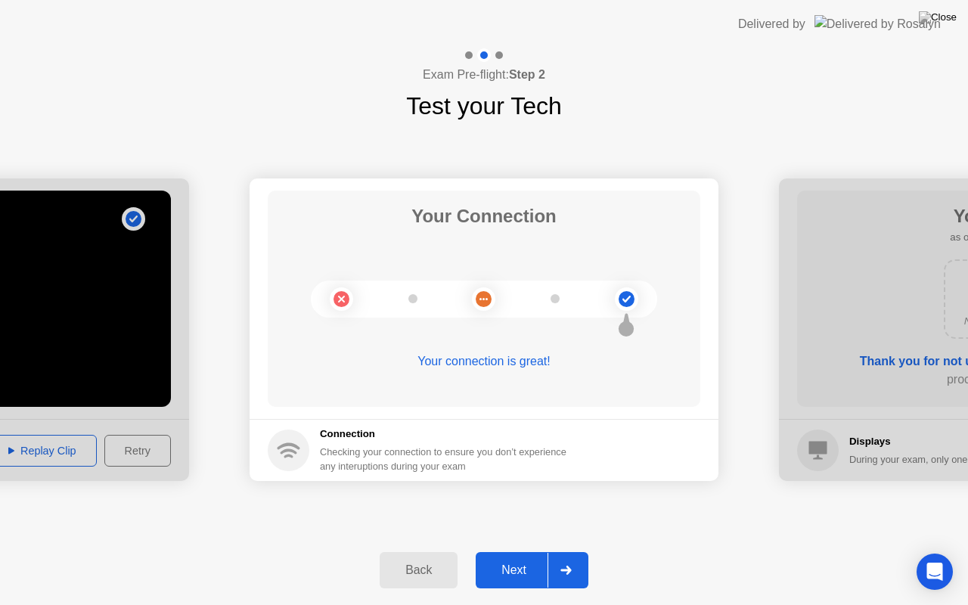
click at [538, 557] on div "Next" at bounding box center [513, 570] width 67 height 14
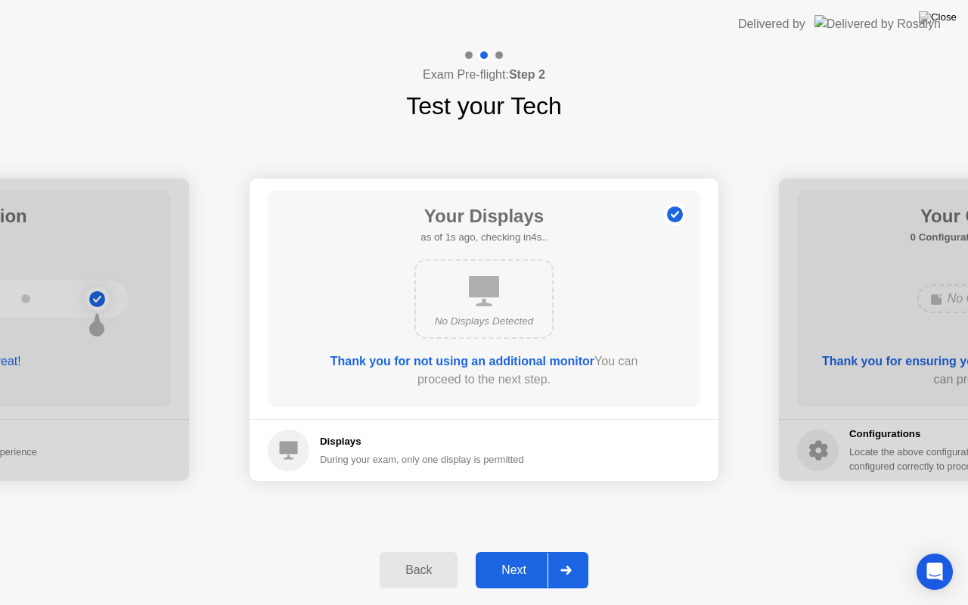
click at [533, 557] on div "Next" at bounding box center [513, 570] width 67 height 14
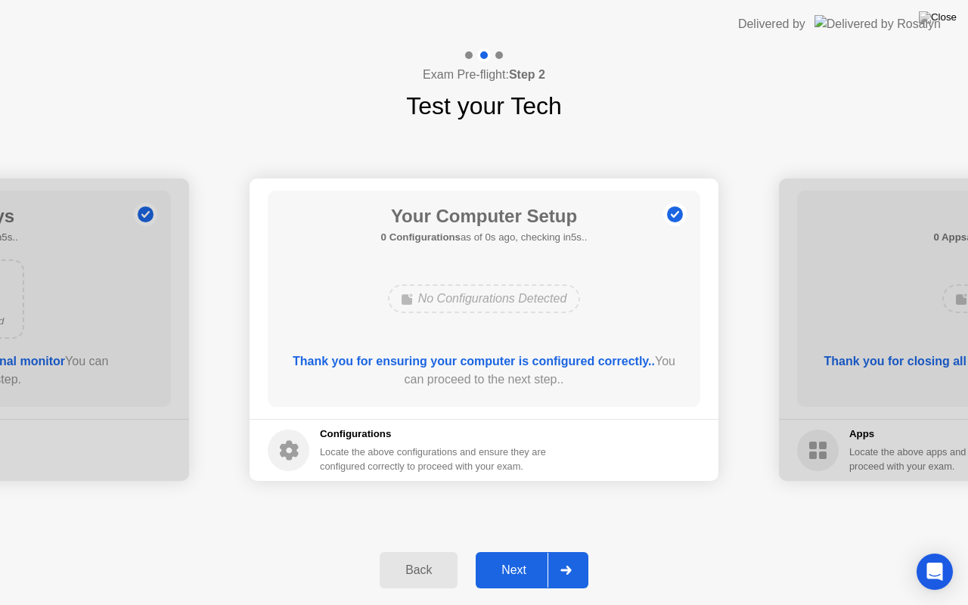
click at [533, 557] on div "Next" at bounding box center [513, 570] width 67 height 14
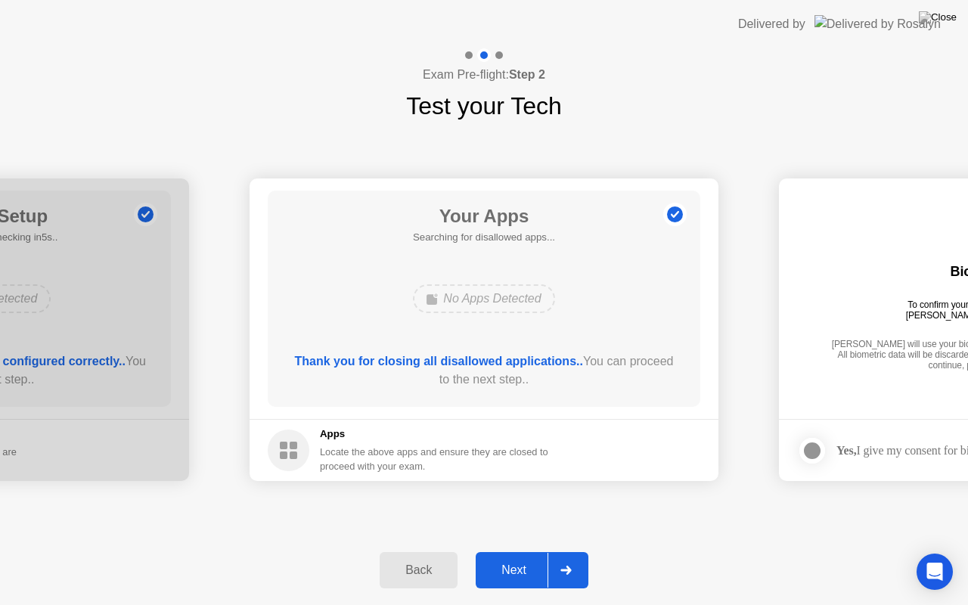
click at [533, 557] on div "Next" at bounding box center [513, 570] width 67 height 14
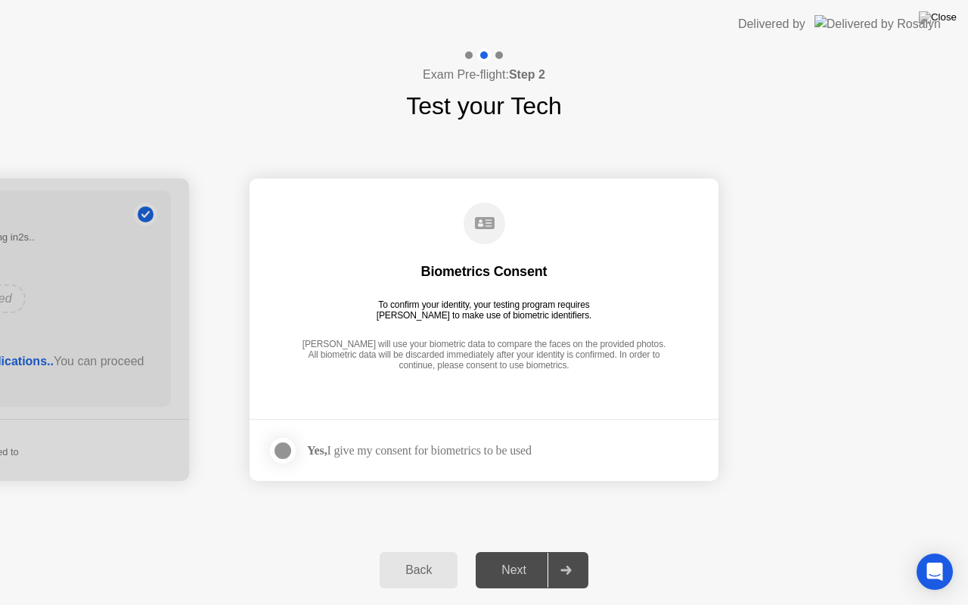
click at [282, 451] on div at bounding box center [283, 451] width 18 height 18
click at [515, 557] on div "Next" at bounding box center [513, 570] width 67 height 14
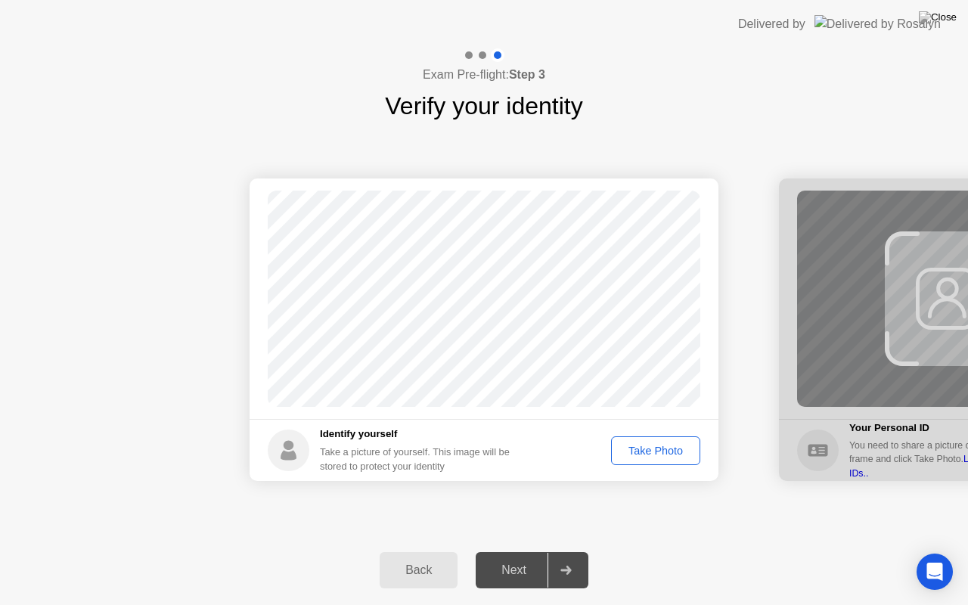
click at [670, 450] on div "Take Photo" at bounding box center [655, 451] width 79 height 12
click at [667, 215] on circle at bounding box center [674, 214] width 23 height 23
click at [661, 455] on div "Retake" at bounding box center [665, 451] width 59 height 12
click at [667, 452] on div "Take Photo" at bounding box center [655, 451] width 79 height 12
click at [535, 557] on div "Next" at bounding box center [513, 570] width 67 height 14
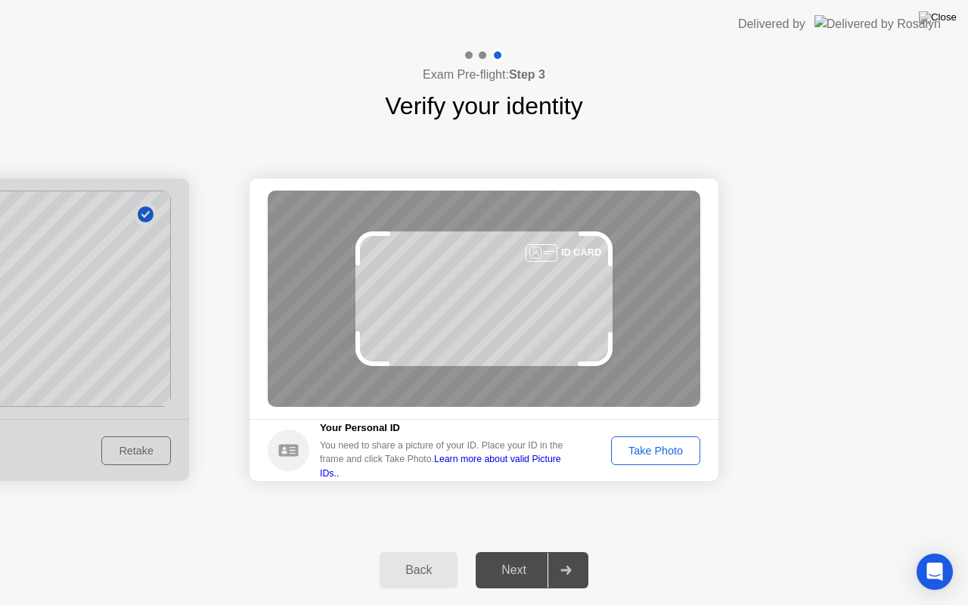
click at [675, 454] on div "Take Photo" at bounding box center [655, 451] width 79 height 12
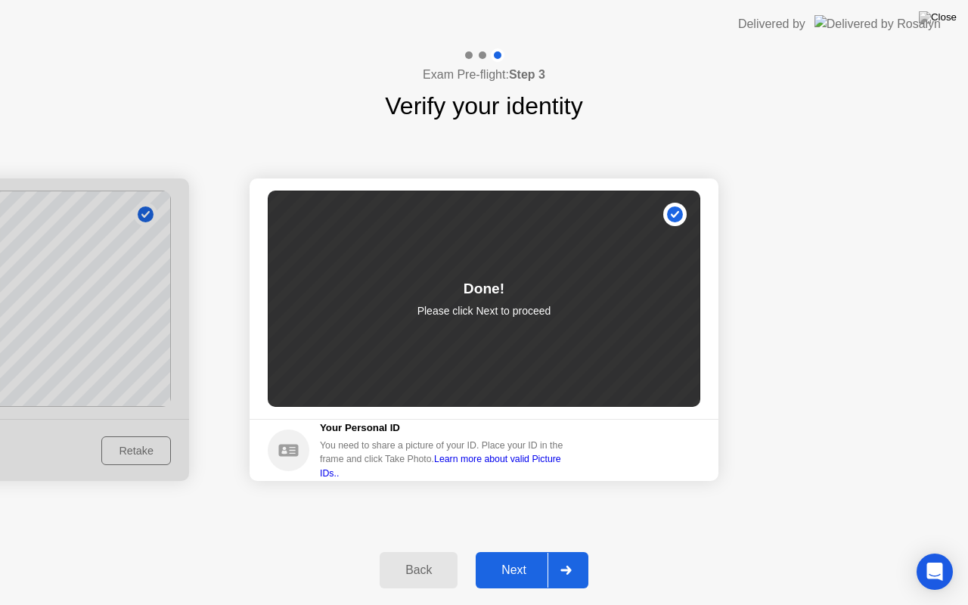
click at [523, 557] on div "Next" at bounding box center [513, 570] width 67 height 14
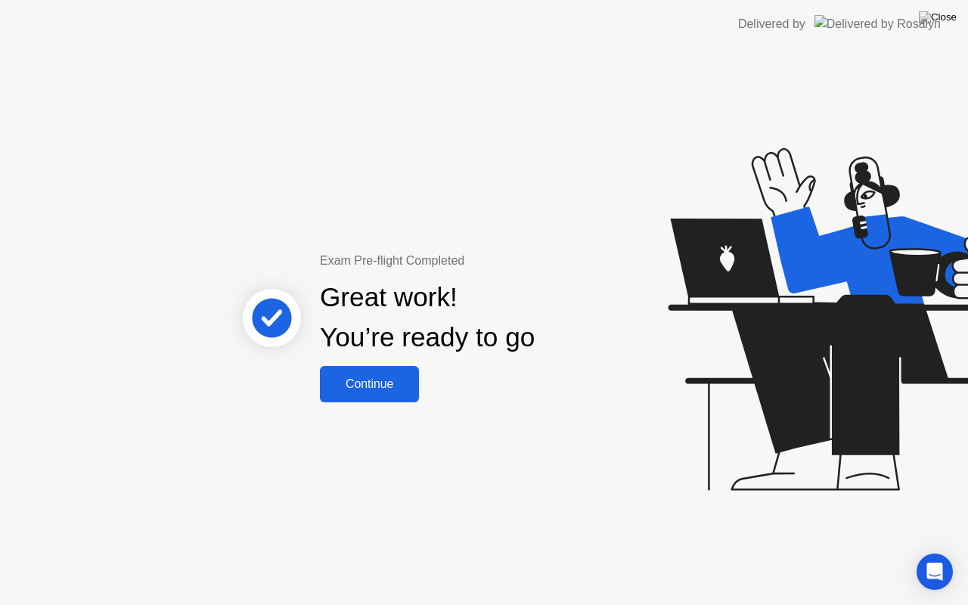
click at [365, 385] on div "Continue" at bounding box center [369, 384] width 90 height 14
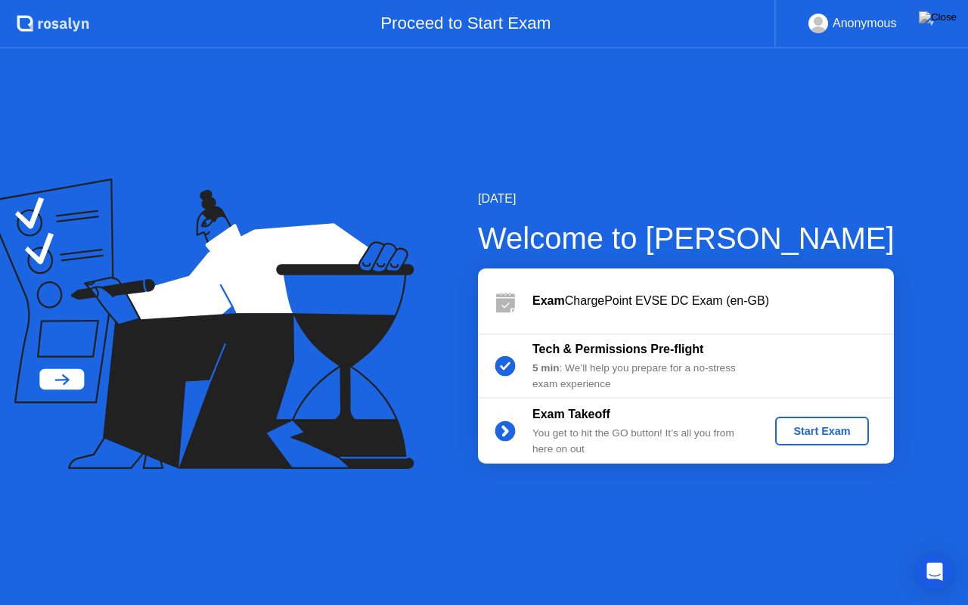
click at [809, 430] on div "Start Exam" at bounding box center [821, 431] width 81 height 12
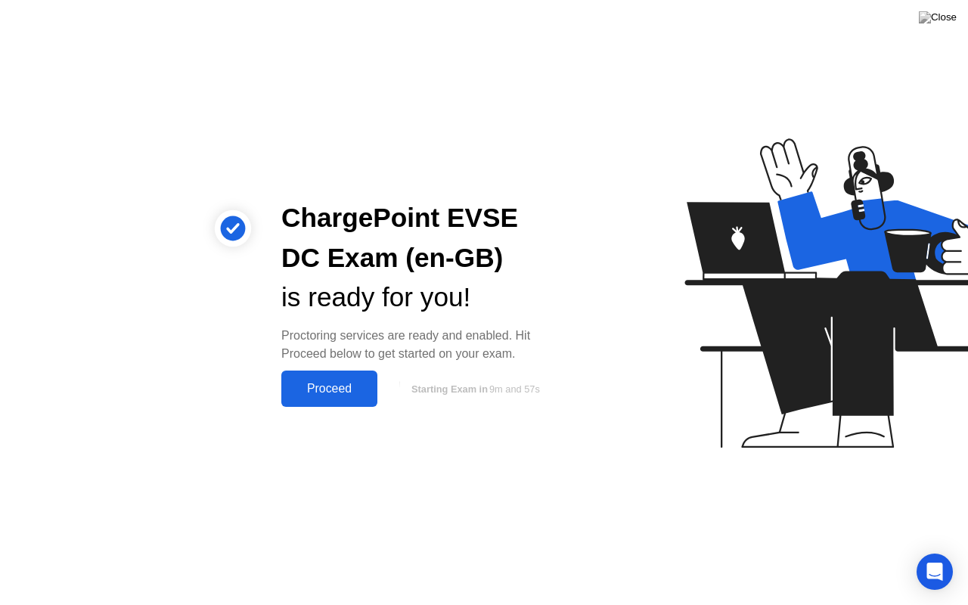
click at [329, 396] on div "Proceed" at bounding box center [329, 389] width 87 height 14
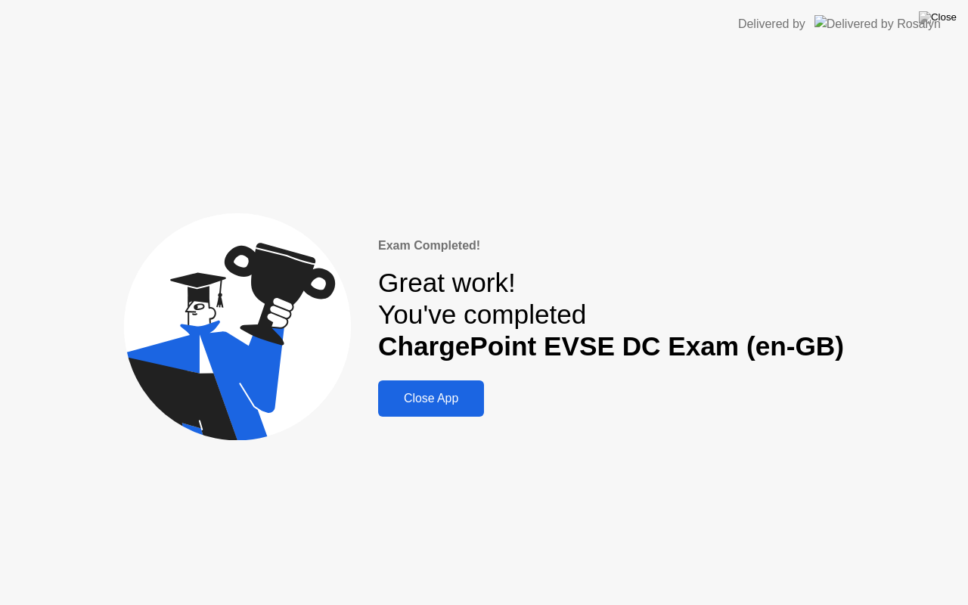
click at [440, 396] on div "Close App" at bounding box center [431, 399] width 97 height 14
